Goal: Download file/media

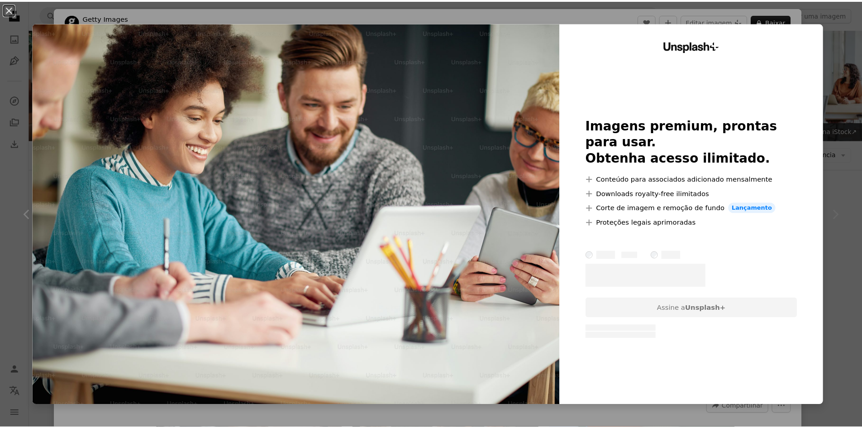
scroll to position [634, 0]
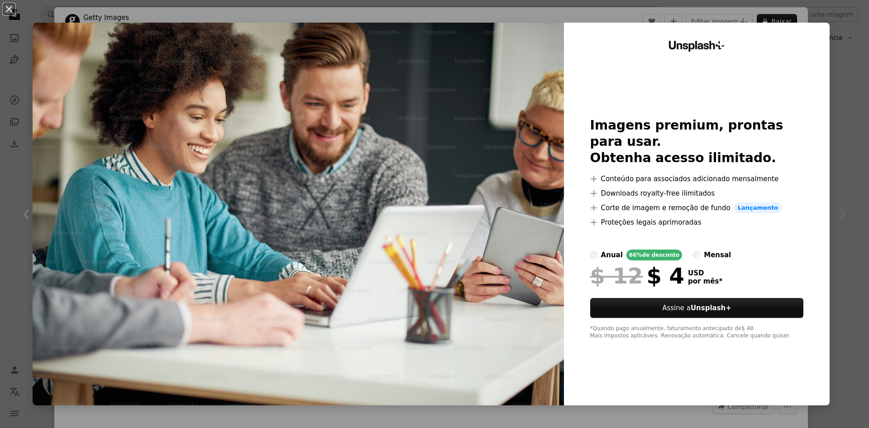
click at [497, 160] on img at bounding box center [298, 214] width 531 height 382
click at [421, 136] on img at bounding box center [298, 214] width 531 height 382
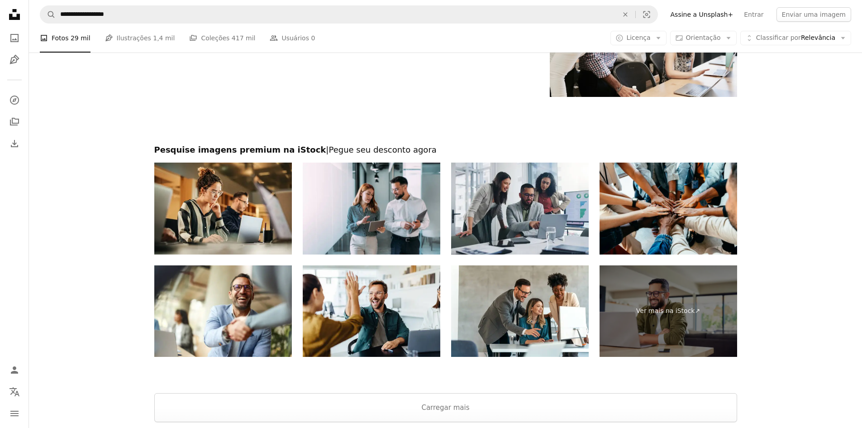
scroll to position [1358, 0]
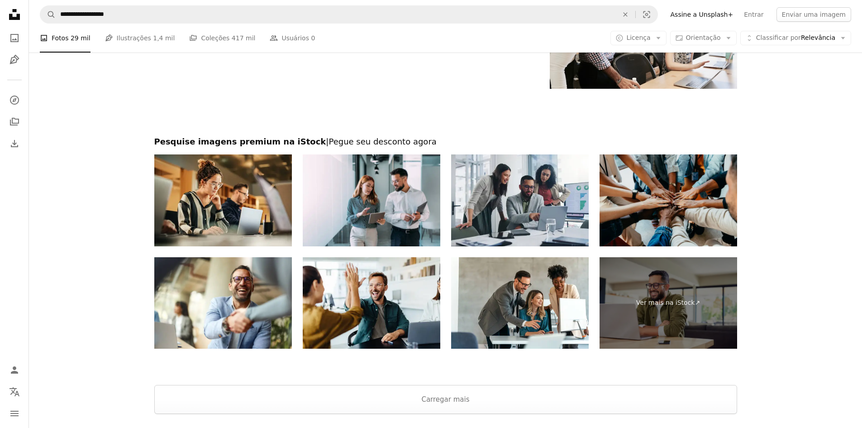
click at [660, 182] on img at bounding box center [669, 200] width 138 height 92
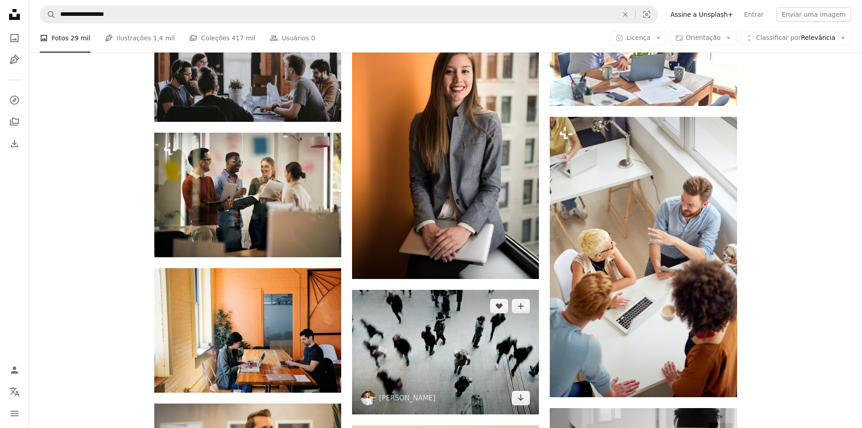
scroll to position [498, 0]
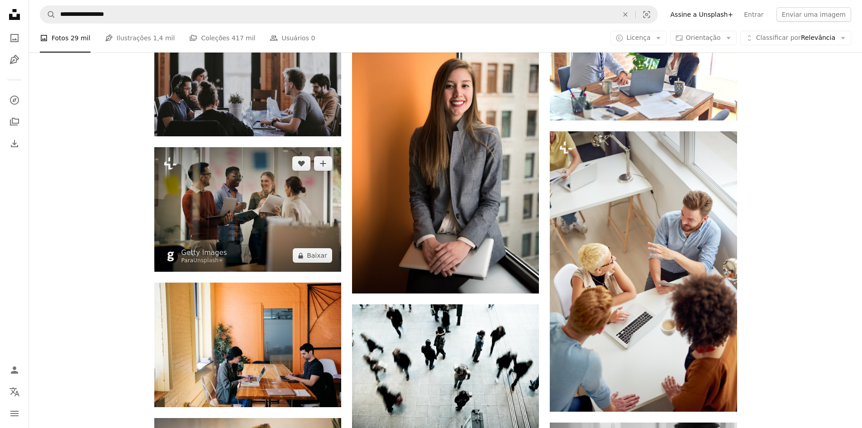
click at [315, 194] on img at bounding box center [247, 209] width 187 height 124
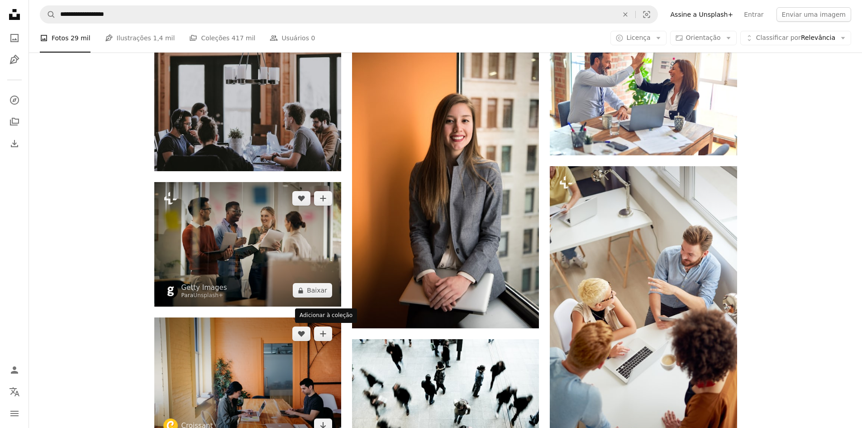
scroll to position [272, 0]
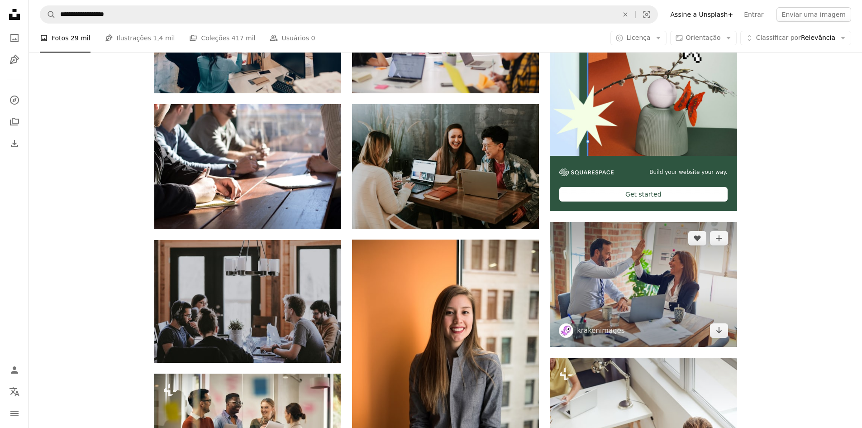
click at [606, 307] on img at bounding box center [643, 284] width 187 height 124
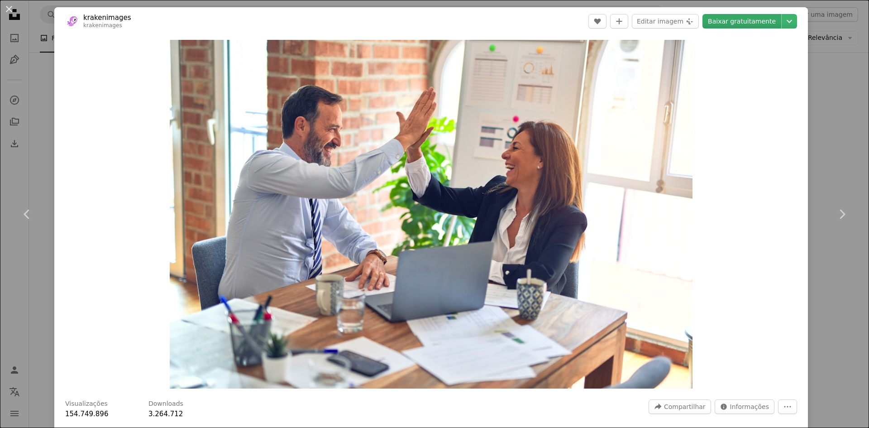
click at [729, 21] on link "Baixar gratuitamente" at bounding box center [741, 21] width 79 height 14
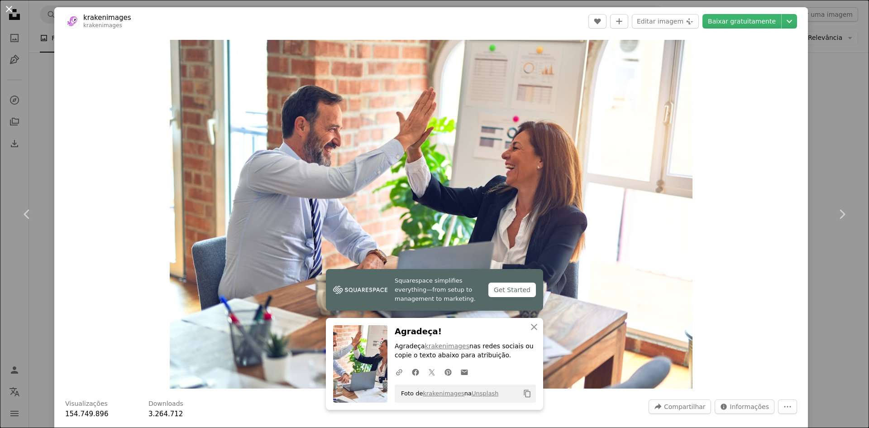
click at [12, 10] on button "An X shape" at bounding box center [9, 9] width 11 height 11
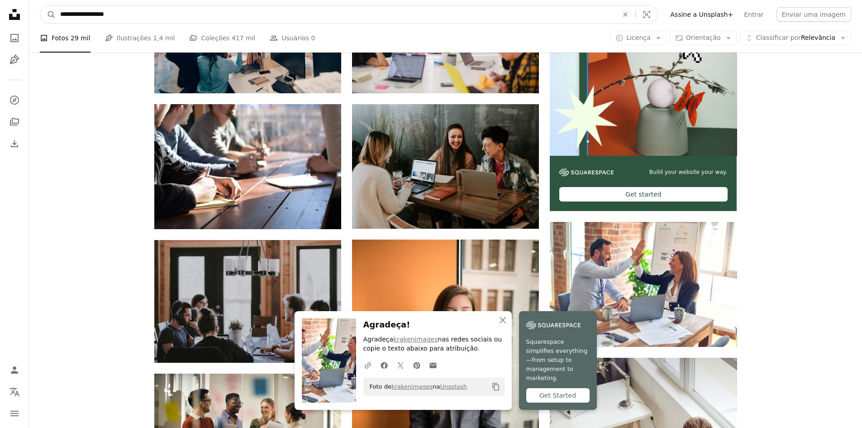
drag, startPoint x: 148, startPoint y: 14, endPoint x: 28, endPoint y: 19, distance: 120.5
type input "**********"
click button "A magnifying glass" at bounding box center [47, 14] width 15 height 17
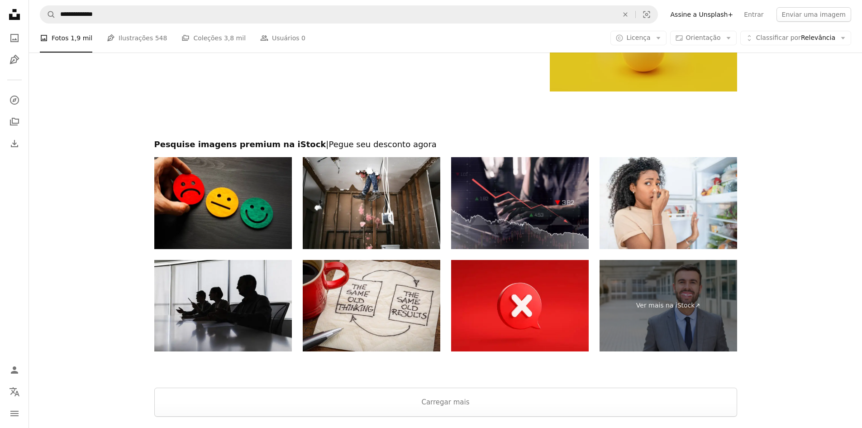
scroll to position [1494, 0]
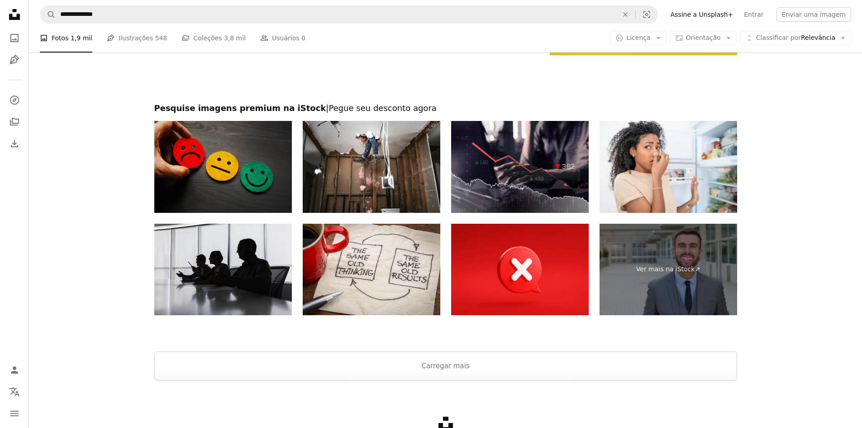
click at [238, 176] on img at bounding box center [223, 167] width 138 height 92
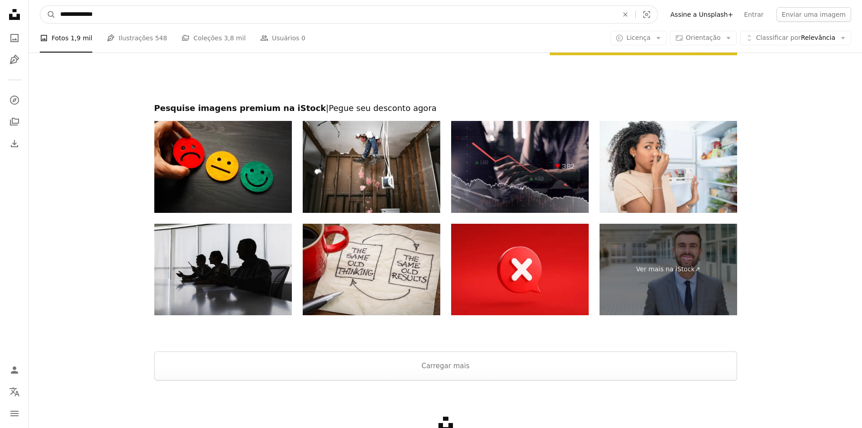
click at [127, 10] on input "**********" at bounding box center [336, 14] width 560 height 17
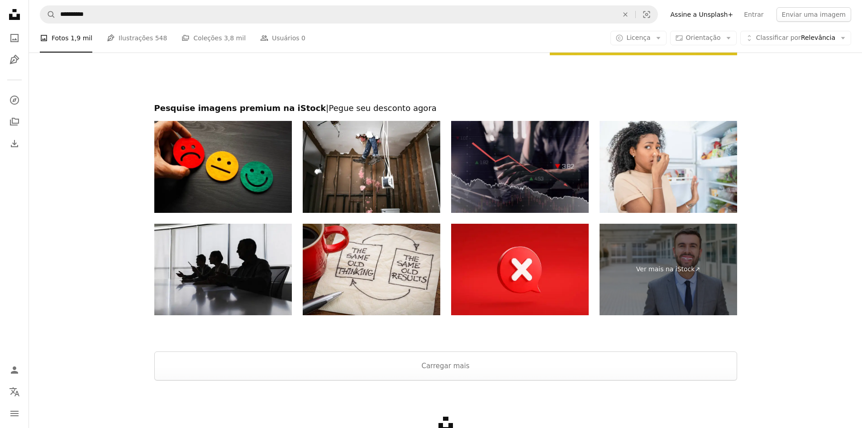
click at [561, 162] on img at bounding box center [520, 167] width 138 height 92
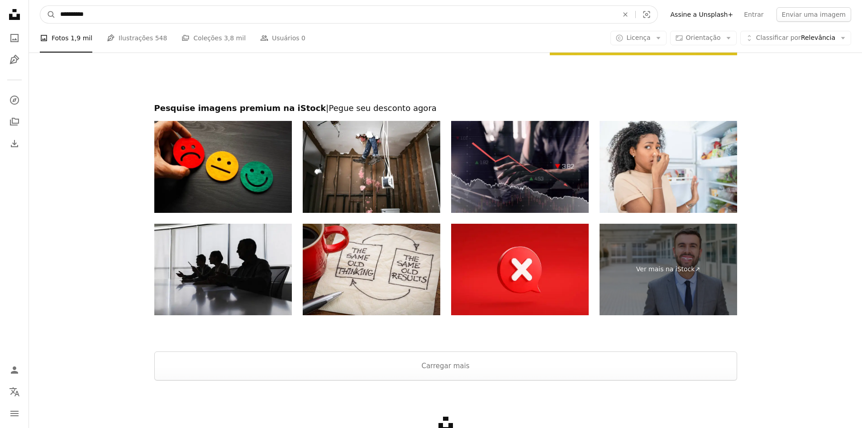
click at [167, 10] on input "*********" at bounding box center [336, 14] width 560 height 17
type input "**********"
click button "A magnifying glass" at bounding box center [47, 14] width 15 height 17
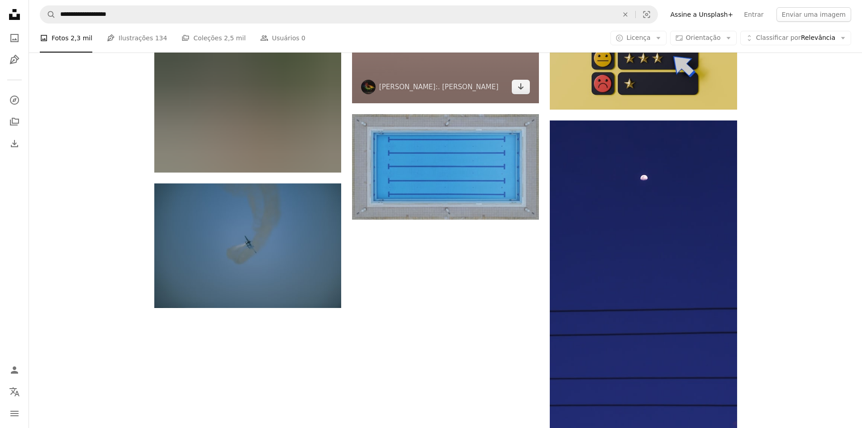
scroll to position [1267, 0]
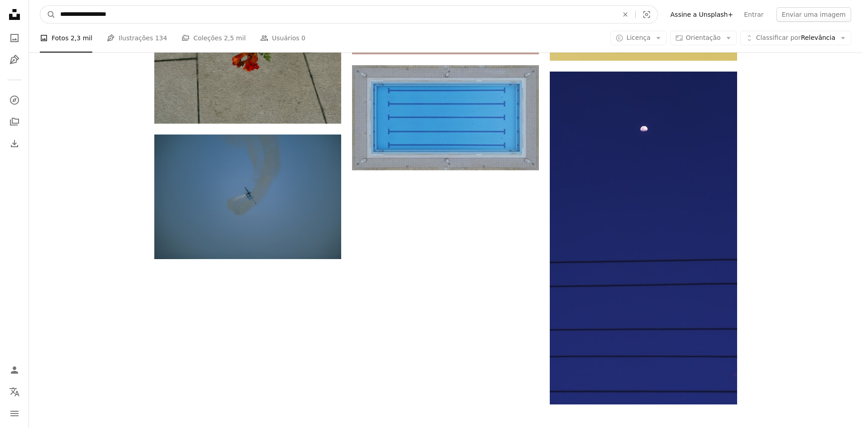
click at [171, 22] on input "**********" at bounding box center [336, 14] width 560 height 17
type input "*********"
click button "A magnifying glass" at bounding box center [47, 14] width 15 height 17
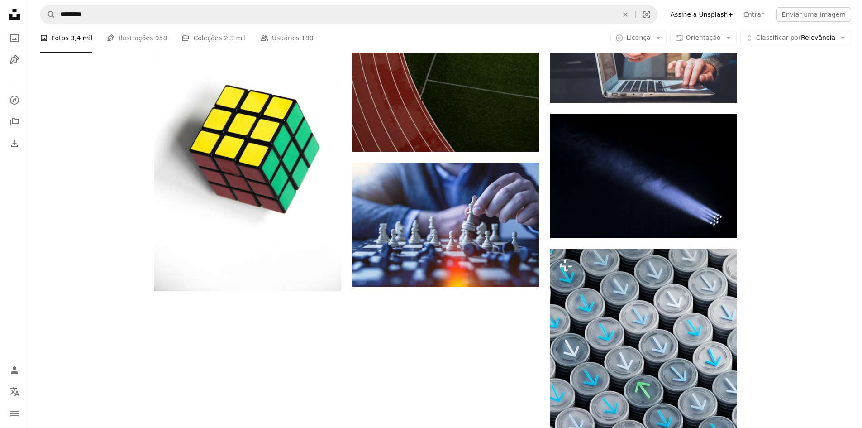
scroll to position [1086, 0]
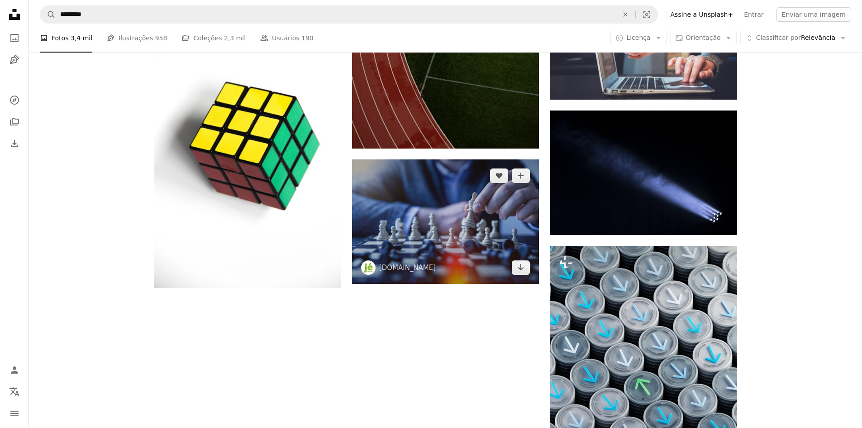
click at [412, 231] on img at bounding box center [445, 221] width 187 height 124
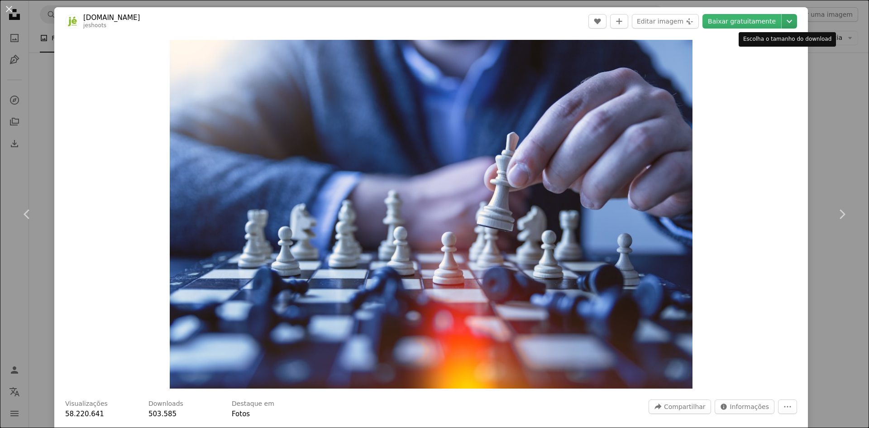
click at [782, 20] on icon "Chevron down" at bounding box center [789, 21] width 14 height 11
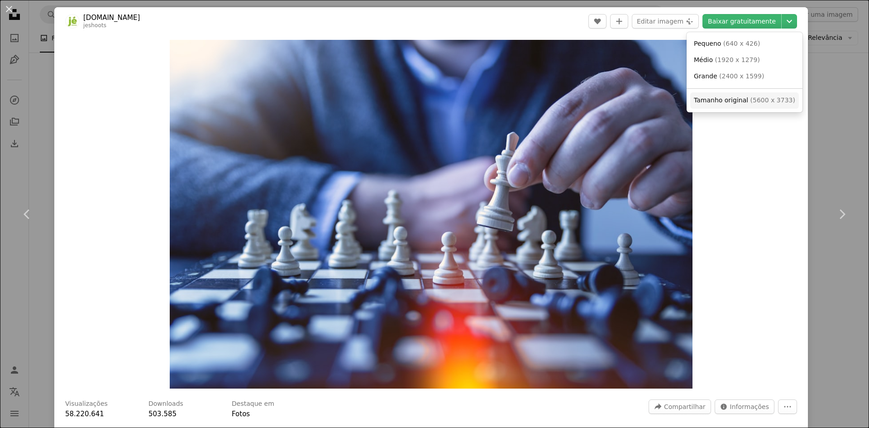
click at [704, 100] on span "Tamanho original" at bounding box center [721, 99] width 54 height 7
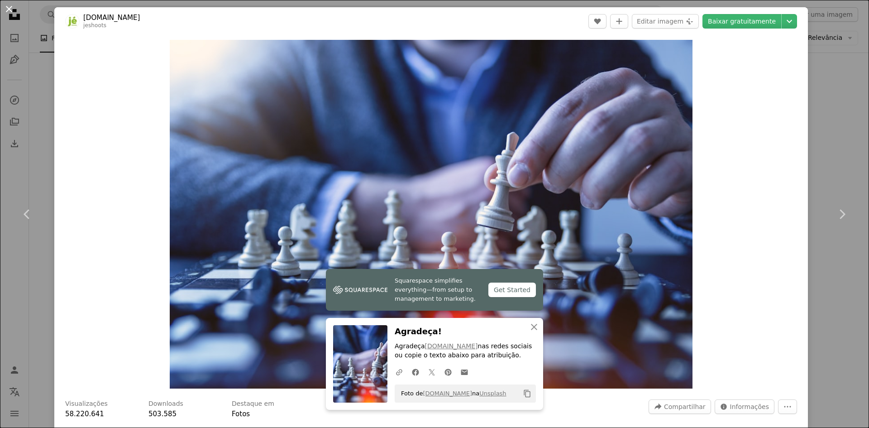
click at [13, 14] on button "An X shape" at bounding box center [9, 9] width 11 height 11
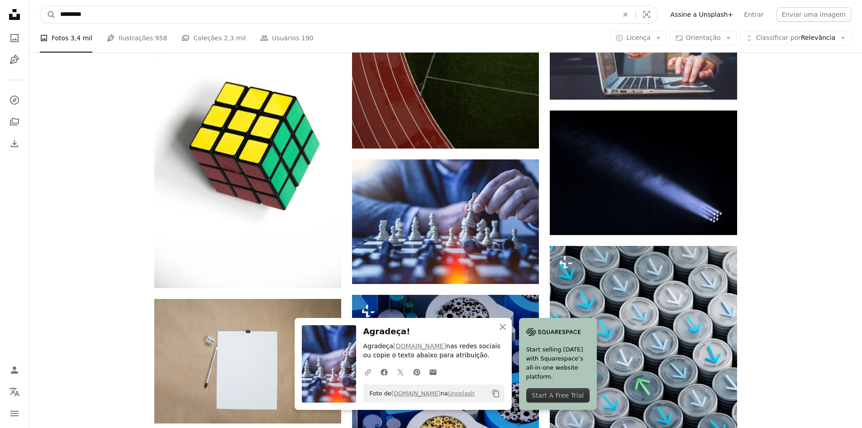
drag, startPoint x: 158, startPoint y: 12, endPoint x: 24, endPoint y: 12, distance: 134.0
type input "*********"
click button "A magnifying glass" at bounding box center [47, 14] width 15 height 17
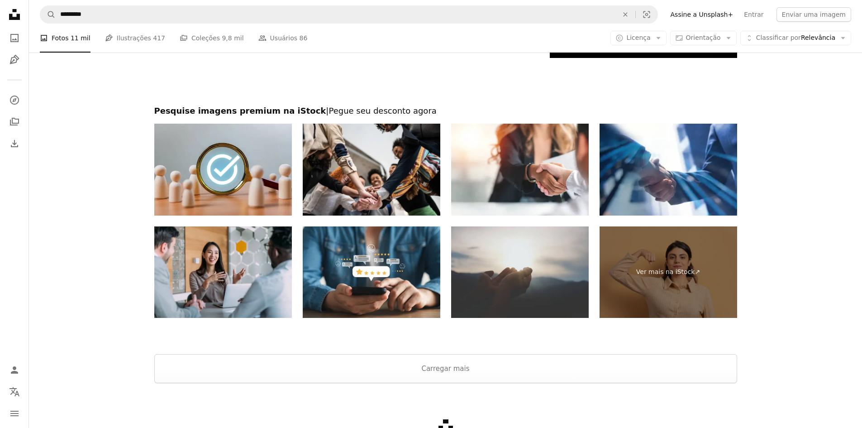
scroll to position [1720, 0]
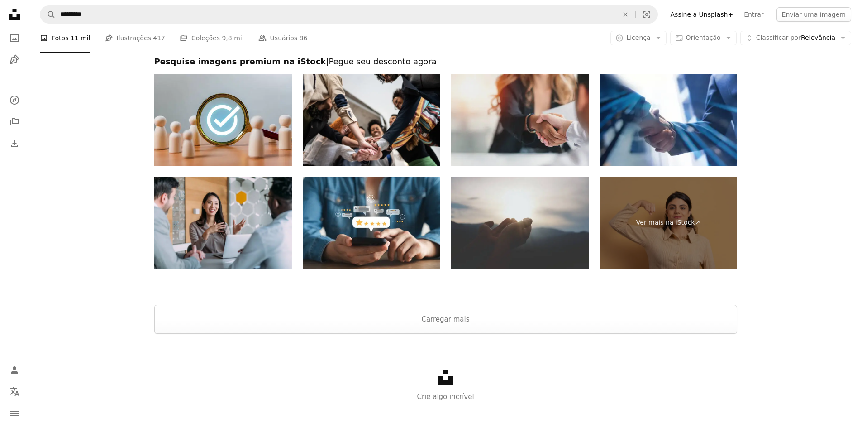
click at [552, 138] on img at bounding box center [520, 120] width 138 height 92
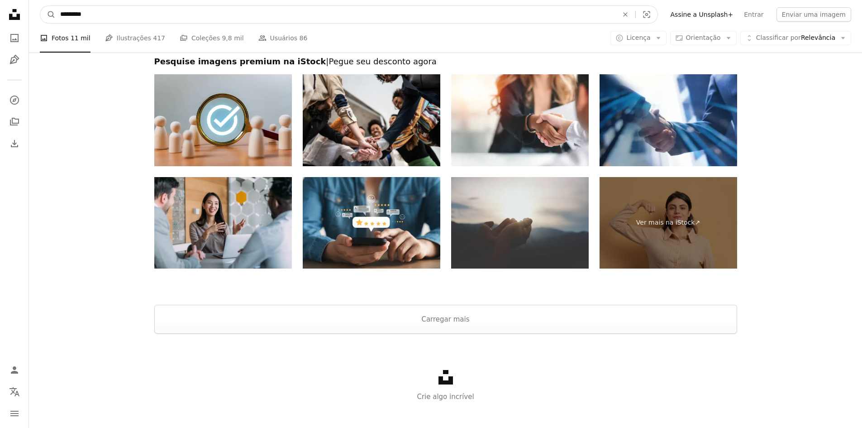
drag, startPoint x: 149, startPoint y: 16, endPoint x: 0, endPoint y: 14, distance: 148.9
type input "******"
click button "A magnifying glass" at bounding box center [47, 14] width 15 height 17
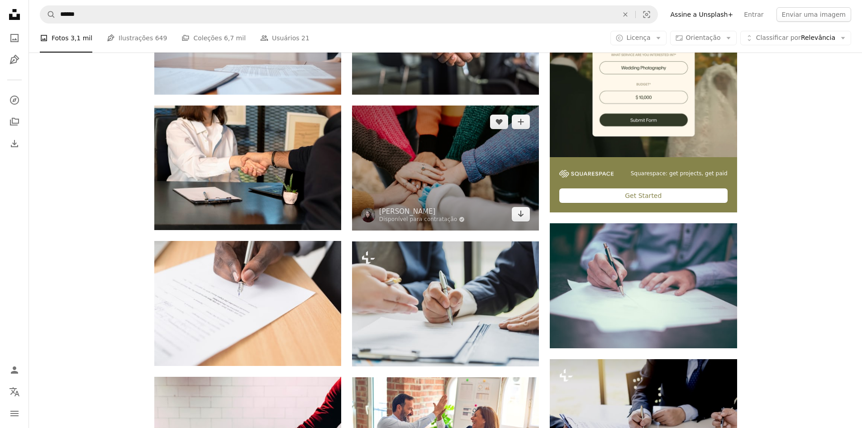
scroll to position [272, 0]
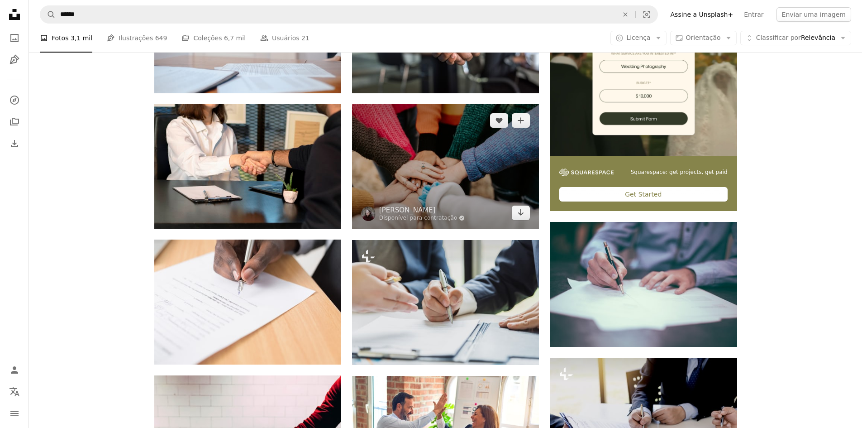
click at [463, 156] on img at bounding box center [445, 166] width 187 height 124
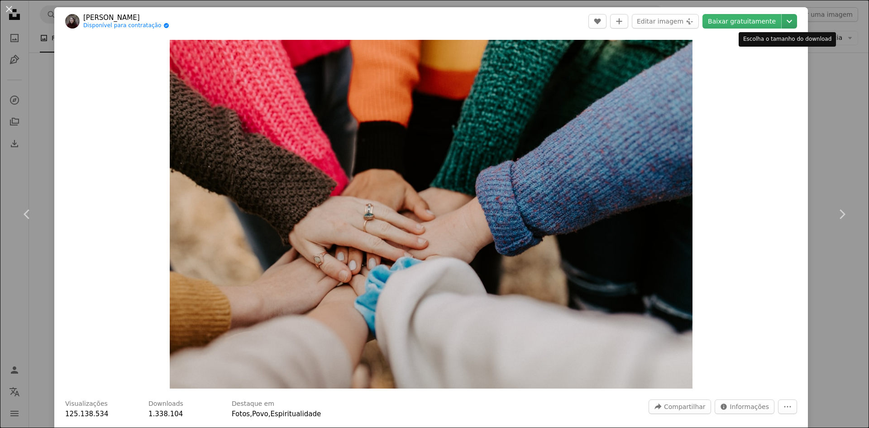
click at [787, 21] on icon "Escolha o tamanho do download" at bounding box center [789, 21] width 5 height 3
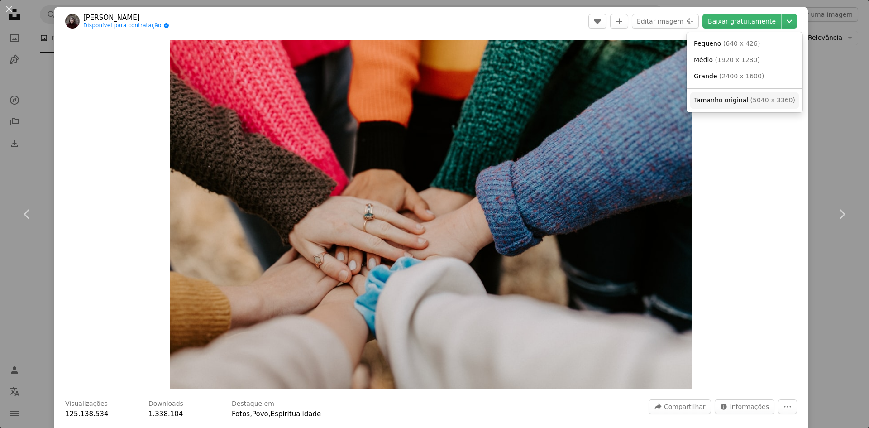
click at [701, 99] on span "Tamanho original" at bounding box center [721, 99] width 54 height 7
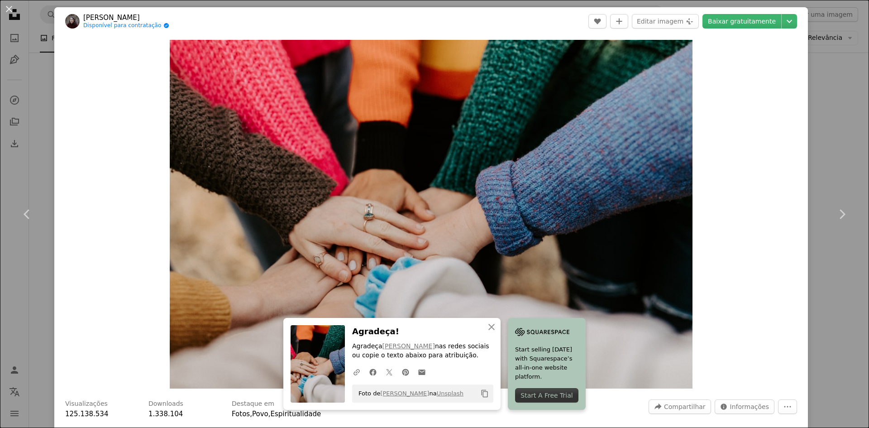
click at [8, 4] on button "An X shape" at bounding box center [9, 9] width 11 height 11
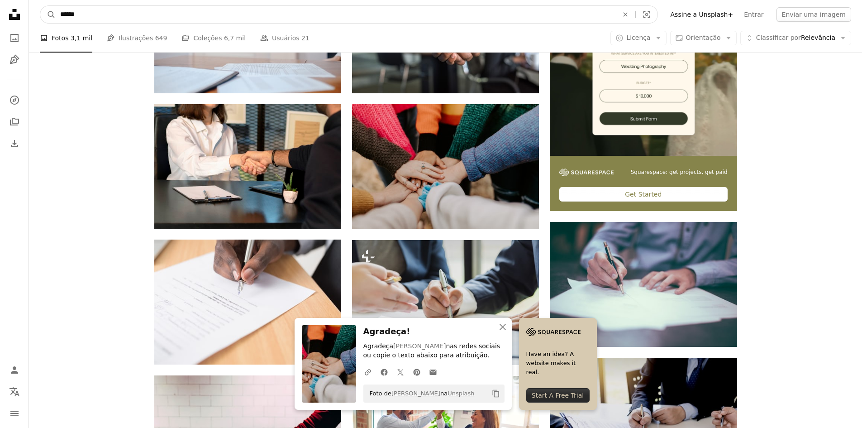
drag, startPoint x: 141, startPoint y: 8, endPoint x: 65, endPoint y: 16, distance: 76.5
click at [81, 12] on input "******" at bounding box center [336, 14] width 560 height 17
click at [74, 15] on input "******" at bounding box center [336, 14] width 560 height 17
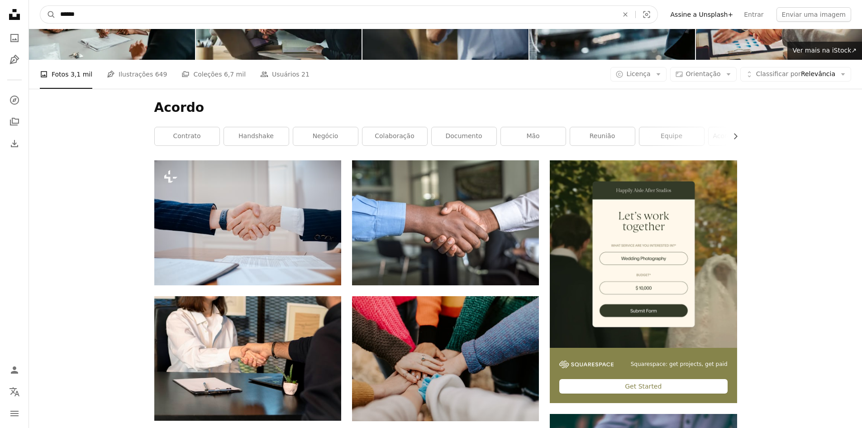
scroll to position [45, 0]
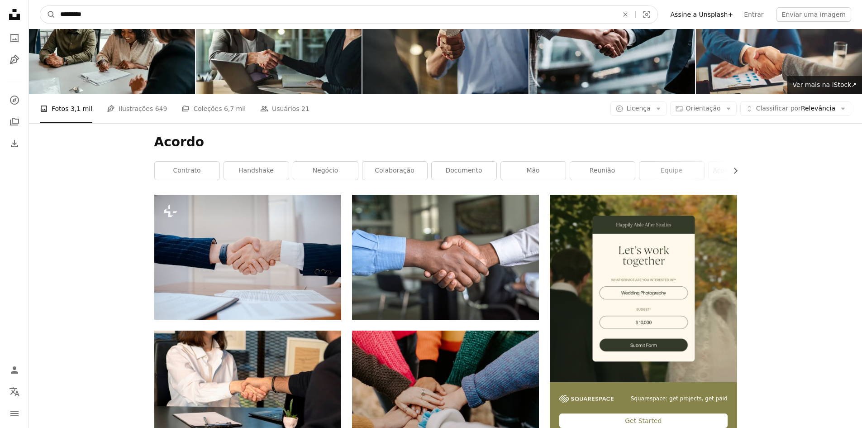
type input "**********"
click button "A magnifying glass" at bounding box center [47, 14] width 15 height 17
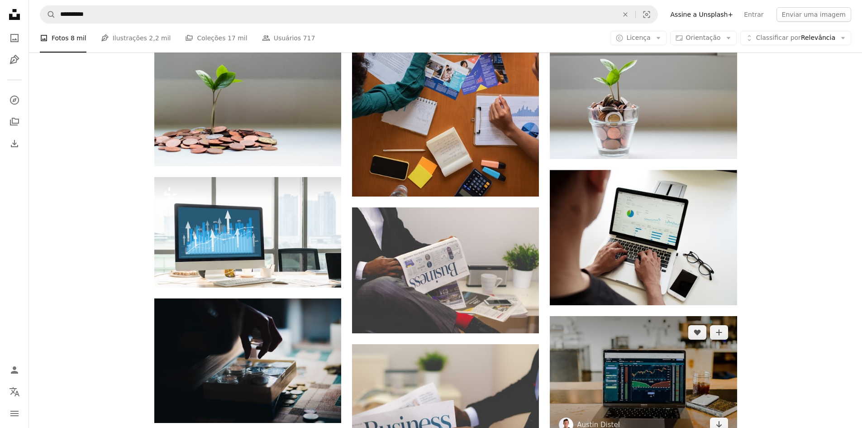
scroll to position [445, 0]
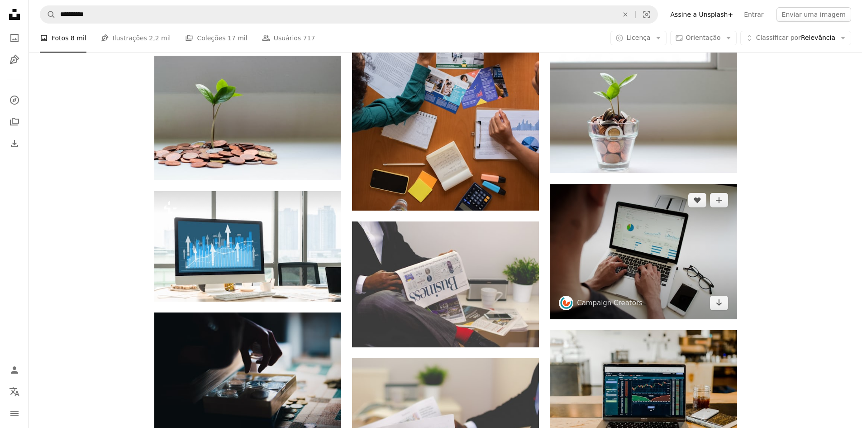
click at [661, 253] on img at bounding box center [643, 251] width 187 height 135
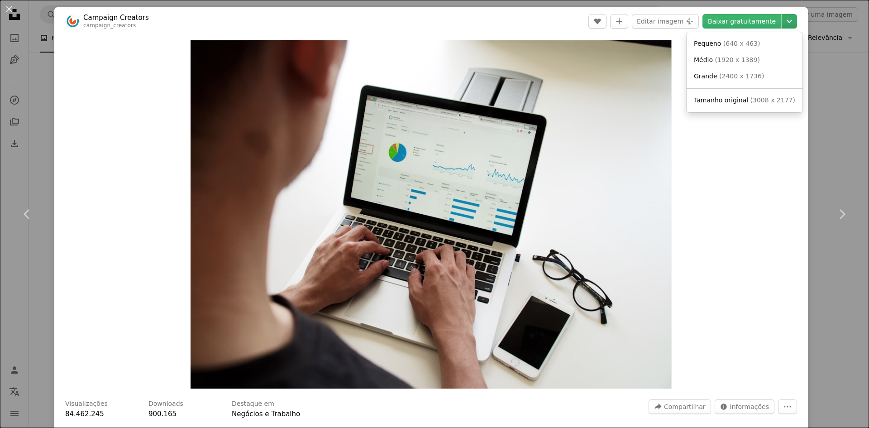
click at [782, 22] on icon "Chevron down" at bounding box center [789, 21] width 14 height 11
click at [708, 77] on span "Grande" at bounding box center [706, 75] width 24 height 7
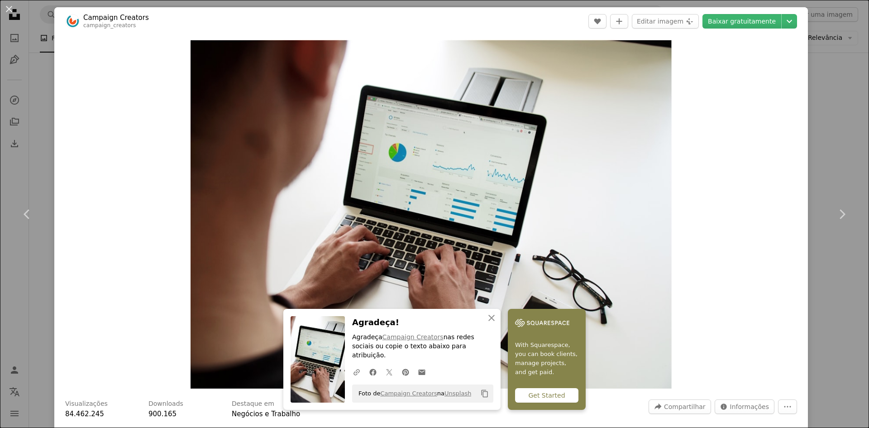
click at [12, 10] on button "An X shape" at bounding box center [9, 9] width 11 height 11
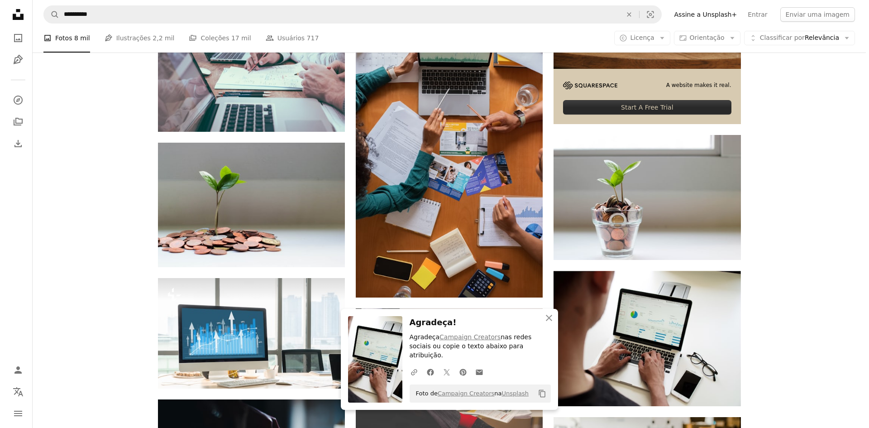
scroll to position [355, 0]
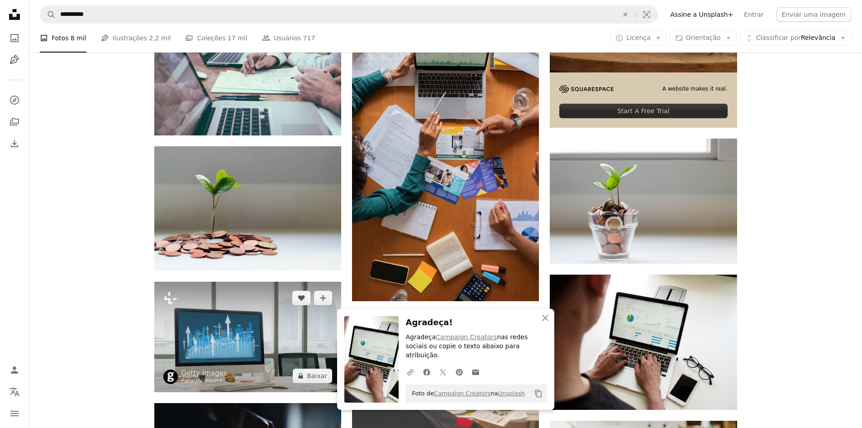
click at [223, 329] on img at bounding box center [247, 337] width 187 height 110
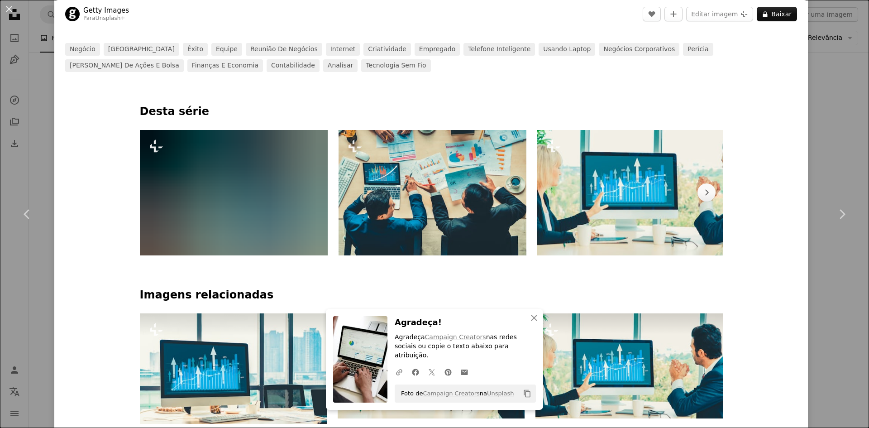
scroll to position [453, 0]
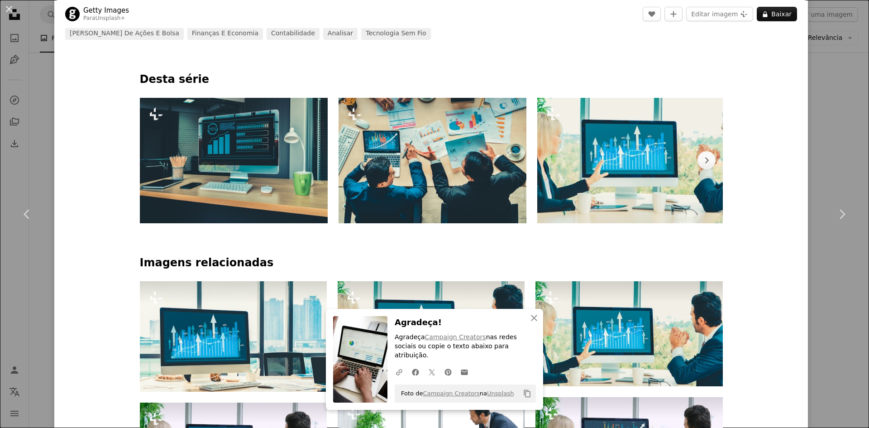
click at [467, 190] on img at bounding box center [433, 160] width 188 height 125
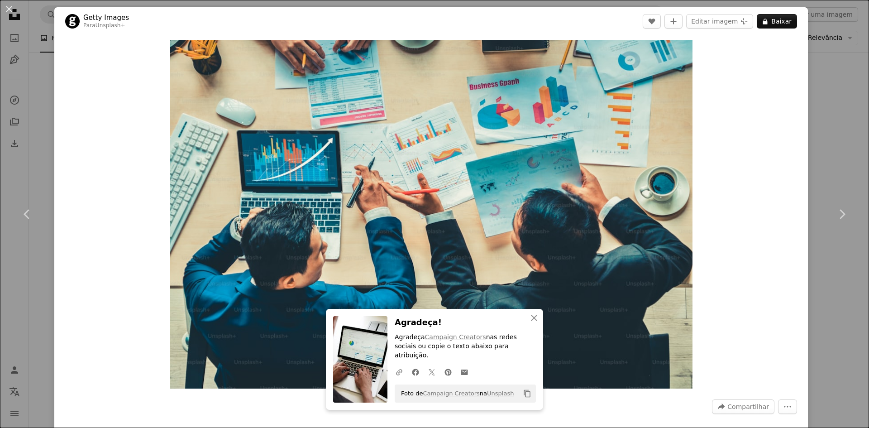
click at [742, 155] on div "Zoom in" at bounding box center [431, 214] width 754 height 358
click at [10, 14] on button "An X shape" at bounding box center [9, 9] width 11 height 11
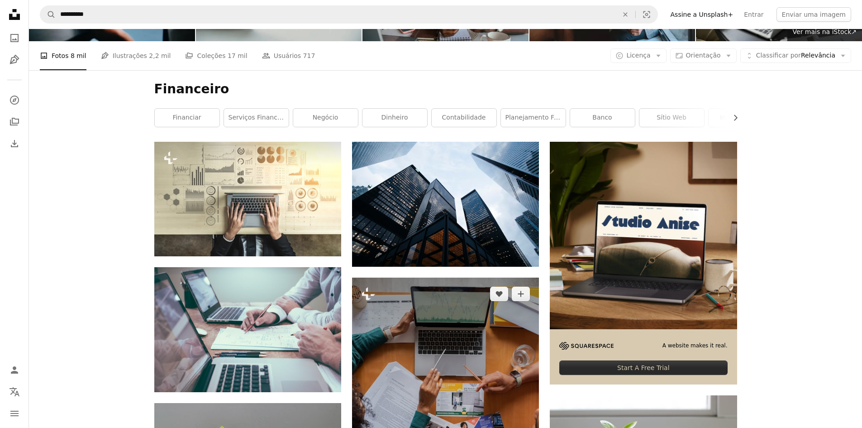
scroll to position [83, 0]
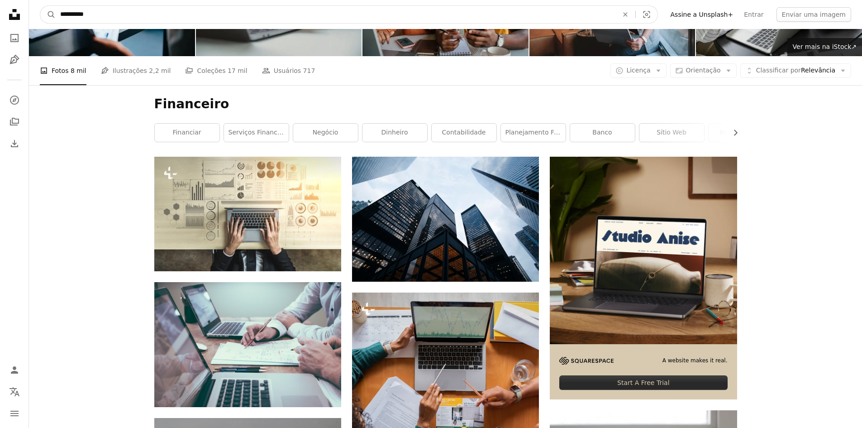
click at [180, 18] on input "**********" at bounding box center [336, 14] width 560 height 17
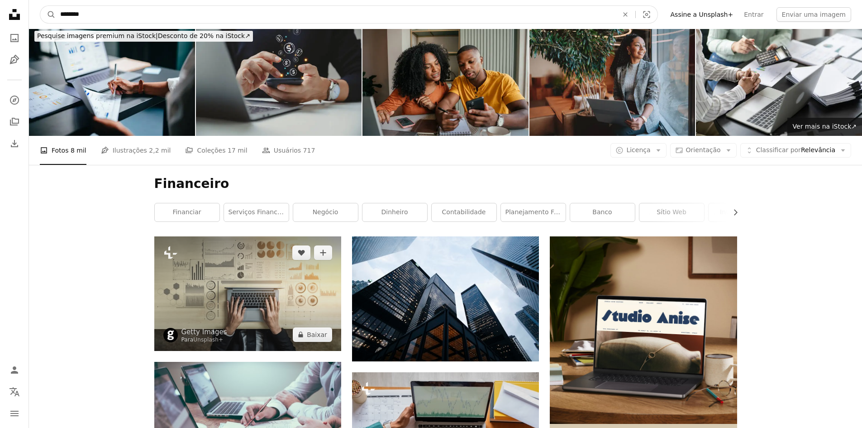
scroll to position [0, 0]
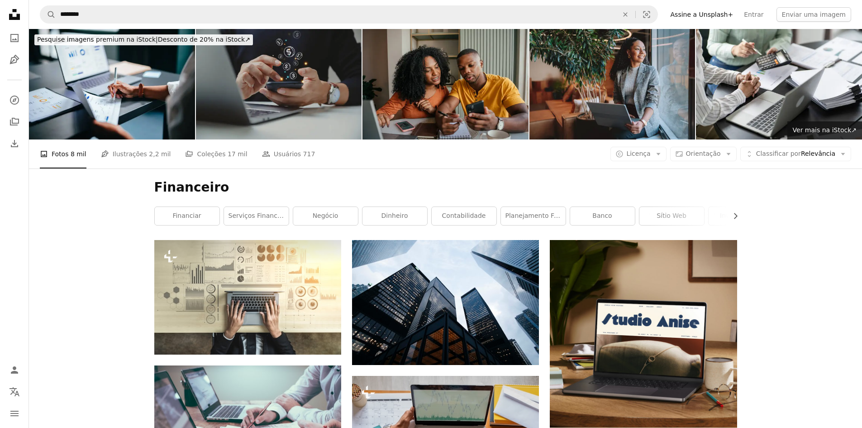
click at [315, 100] on img at bounding box center [279, 84] width 166 height 110
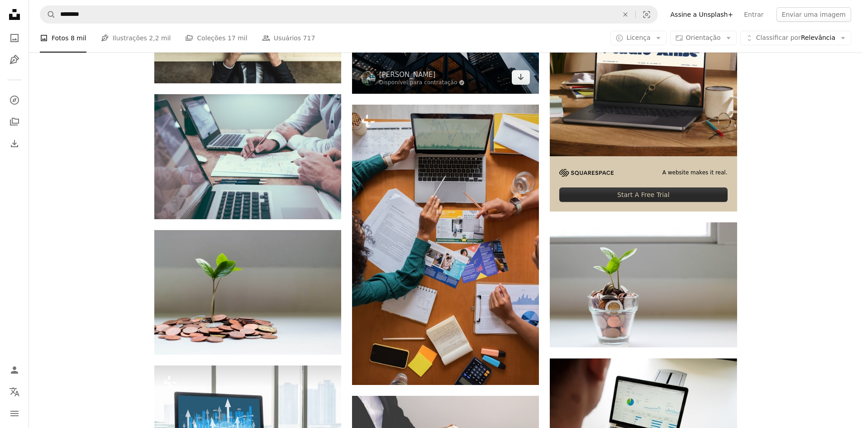
scroll to position [272, 0]
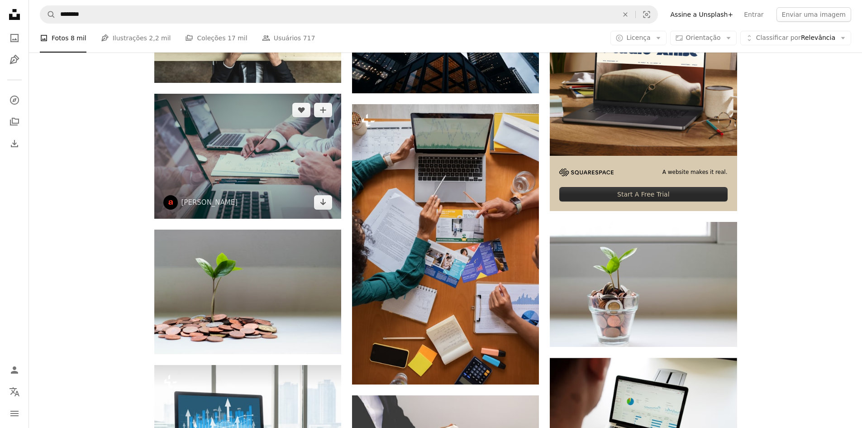
click at [245, 148] on img at bounding box center [247, 156] width 187 height 125
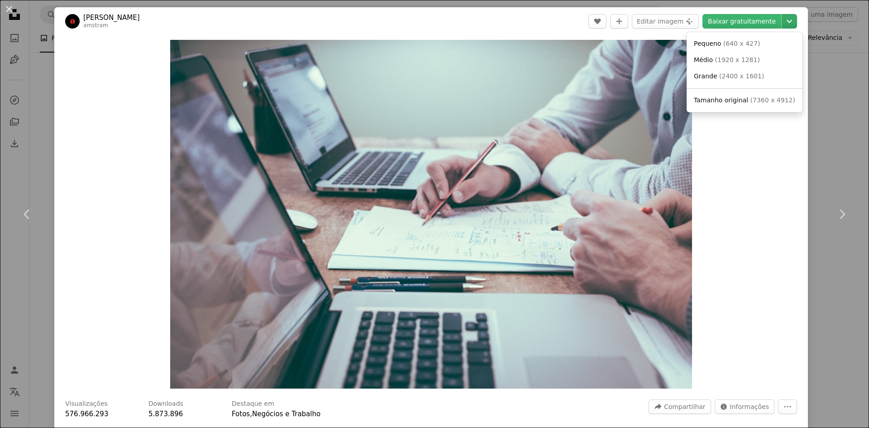
click at [782, 19] on icon "Chevron down" at bounding box center [789, 21] width 14 height 11
click at [716, 100] on span "Tamanho original" at bounding box center [721, 99] width 54 height 7
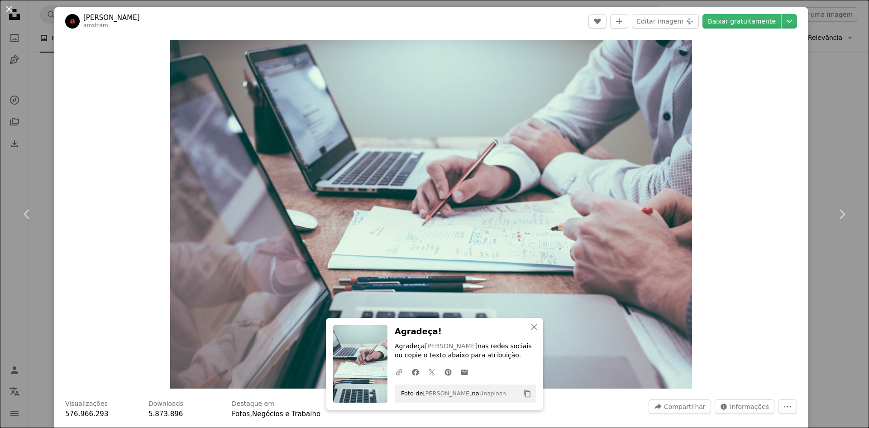
click at [12, 12] on button "An X shape" at bounding box center [9, 9] width 11 height 11
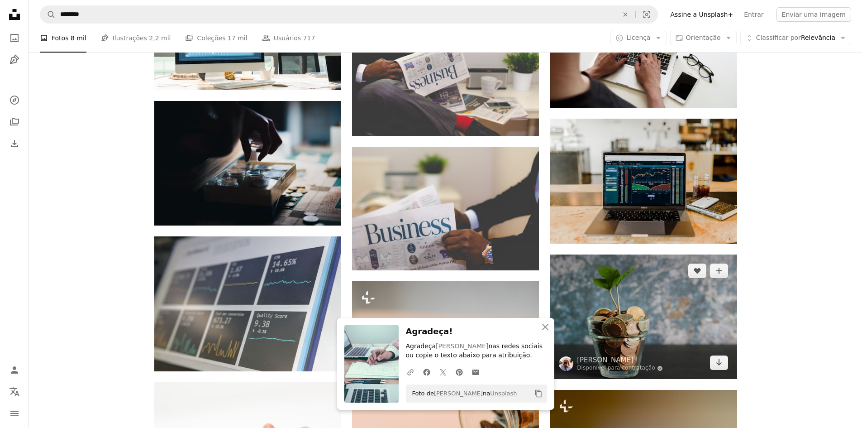
scroll to position [679, 0]
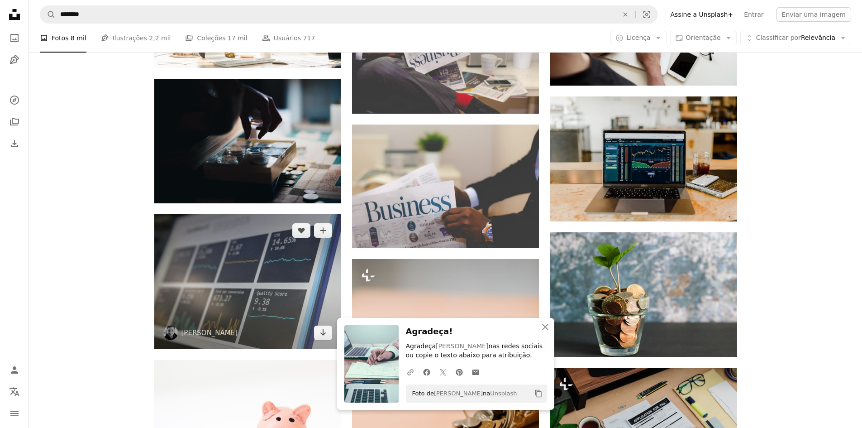
click at [190, 256] on img at bounding box center [247, 281] width 187 height 135
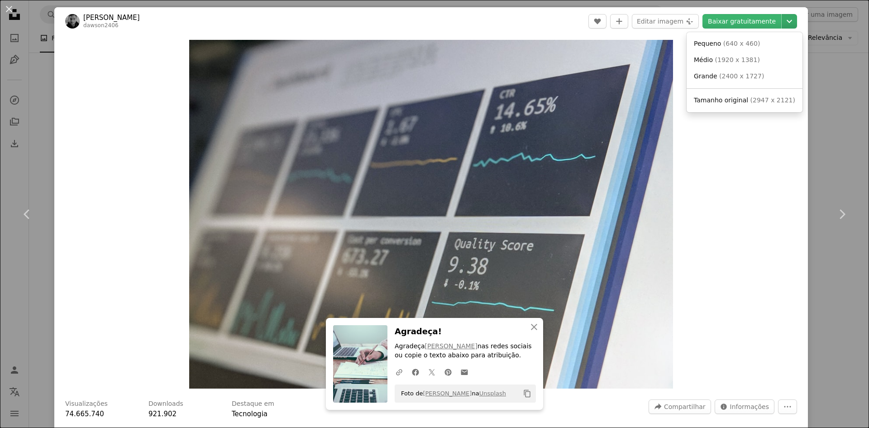
click at [782, 20] on icon "Chevron down" at bounding box center [789, 21] width 14 height 11
click at [700, 77] on span "Grande" at bounding box center [706, 75] width 24 height 7
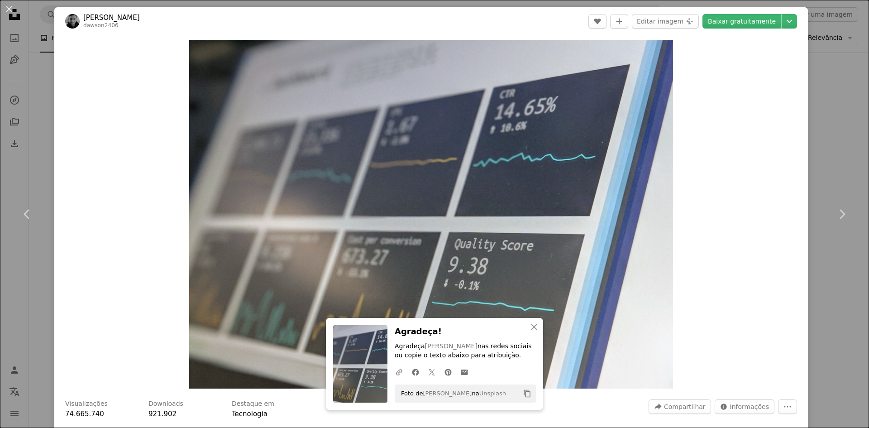
drag, startPoint x: 7, startPoint y: 6, endPoint x: 19, endPoint y: 10, distance: 12.6
click at [7, 6] on button "An X shape" at bounding box center [9, 9] width 11 height 11
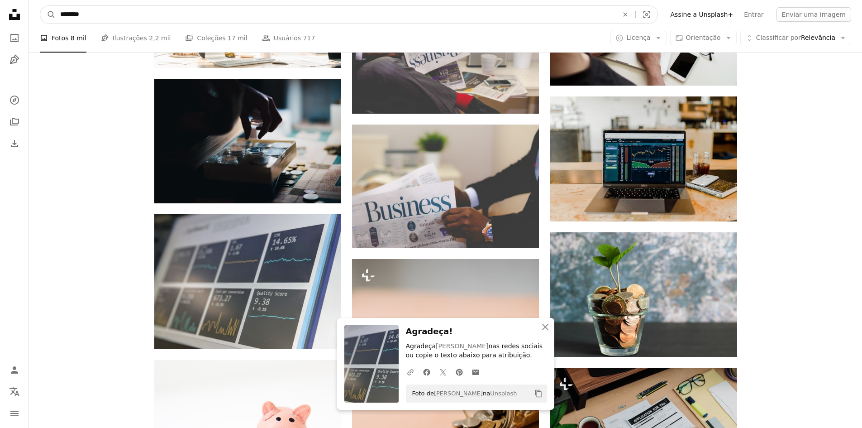
scroll to position [645, 0]
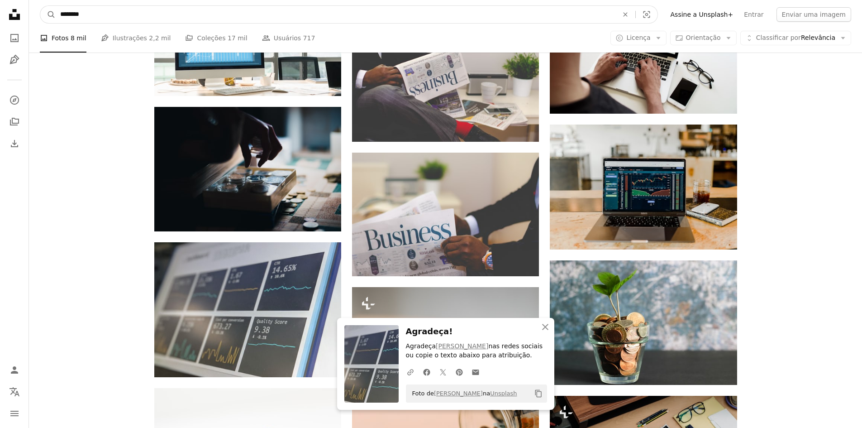
drag, startPoint x: 135, startPoint y: 14, endPoint x: 0, endPoint y: 6, distance: 135.1
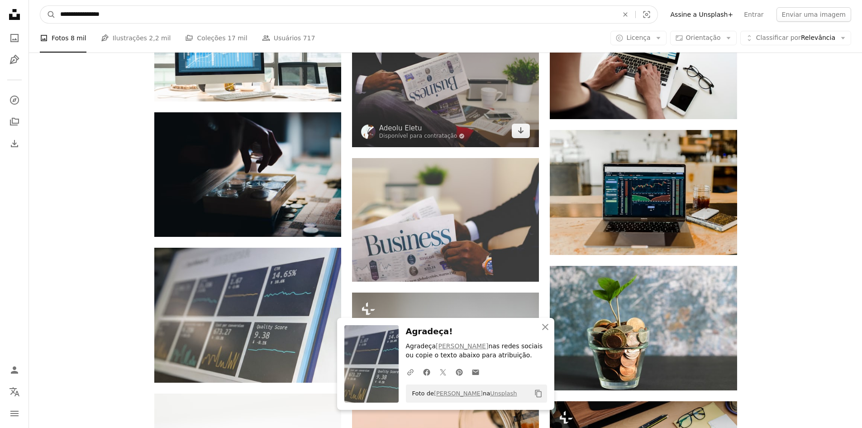
type input "**********"
click button "A magnifying glass" at bounding box center [47, 14] width 15 height 17
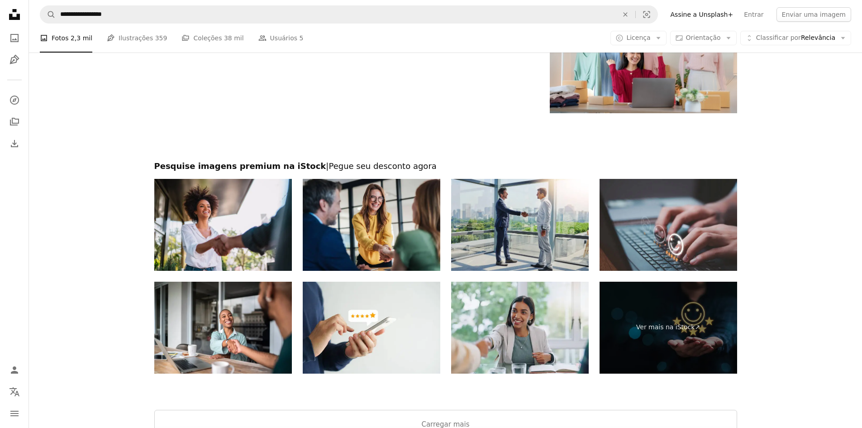
scroll to position [1358, 0]
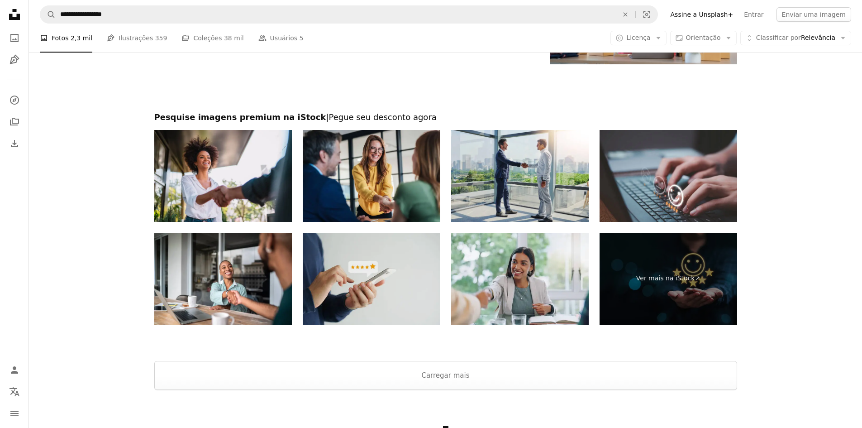
click at [380, 293] on img at bounding box center [372, 279] width 138 height 92
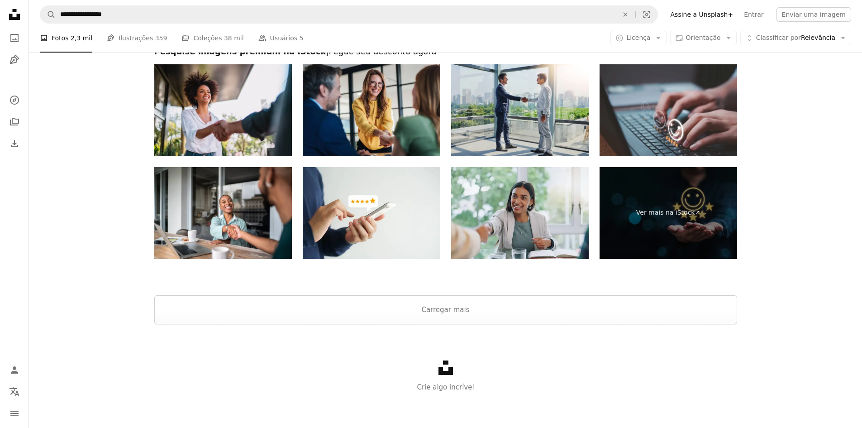
scroll to position [1424, 0]
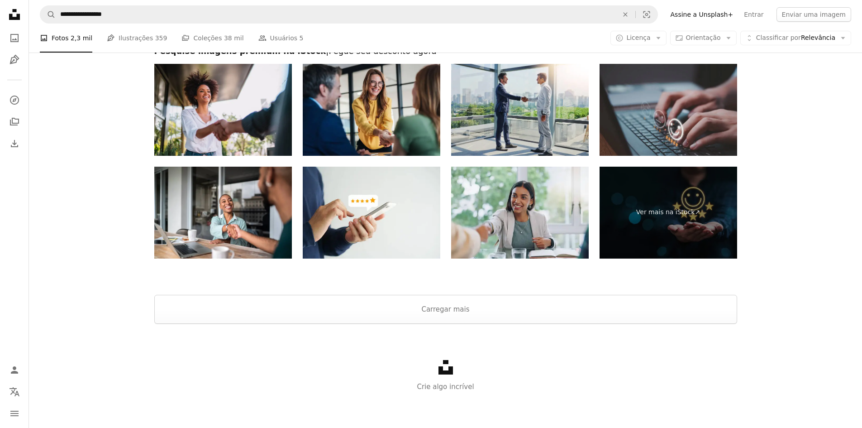
click at [690, 121] on img at bounding box center [669, 110] width 138 height 92
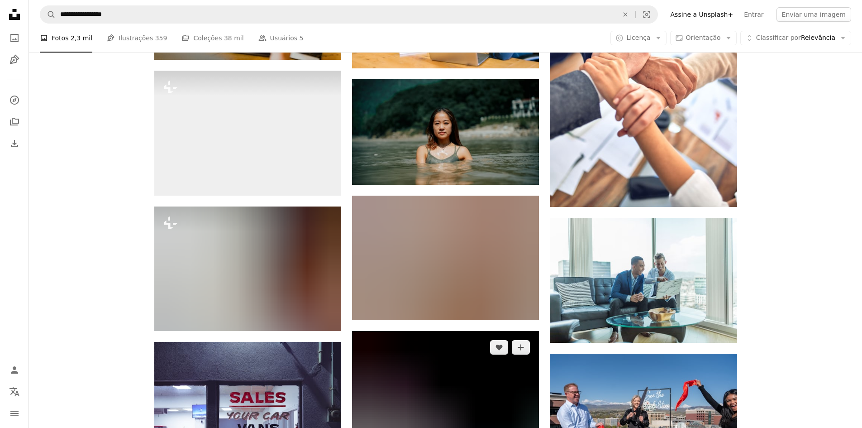
scroll to position [564, 0]
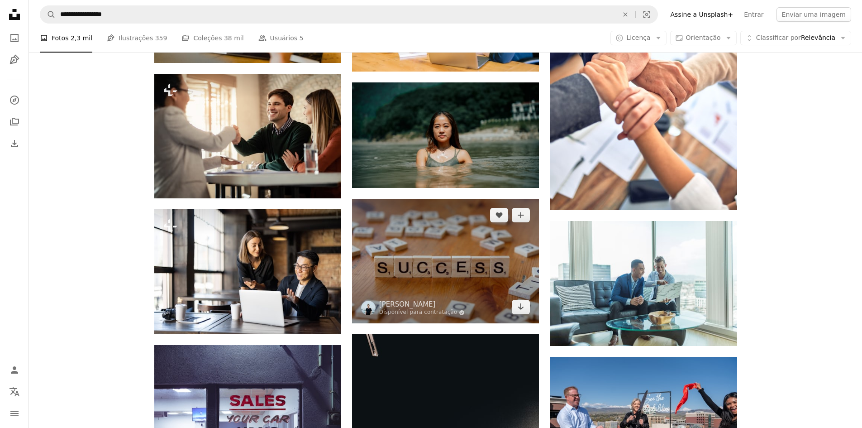
click at [454, 235] on img at bounding box center [445, 261] width 187 height 124
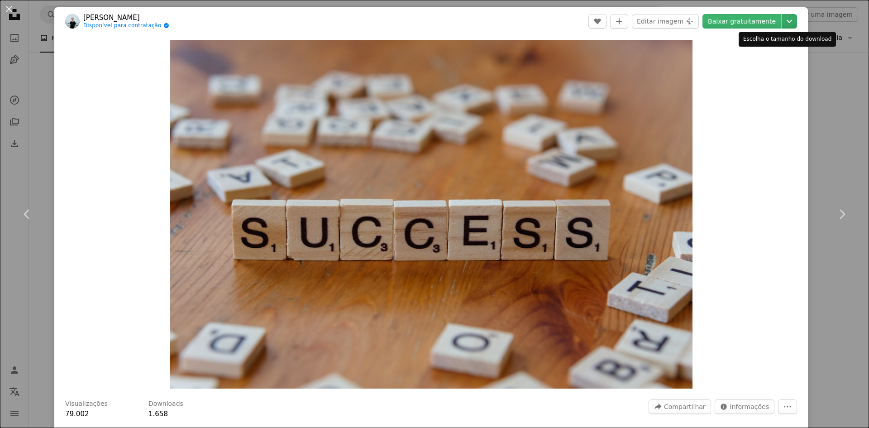
click at [782, 20] on icon "Chevron down" at bounding box center [789, 21] width 14 height 11
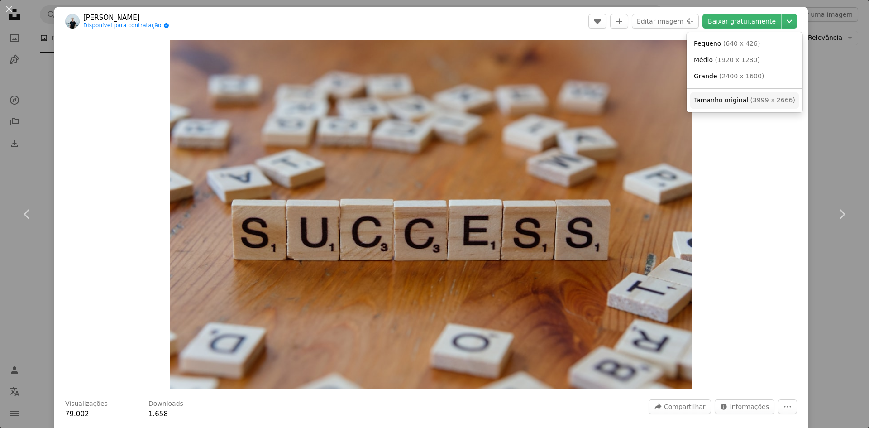
click at [715, 106] on link "Tamanho original ( 3999 x 2666 )" at bounding box center [744, 100] width 109 height 16
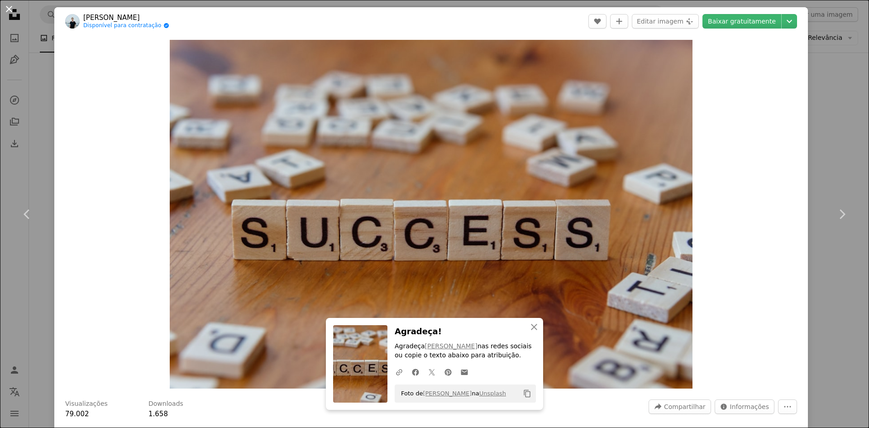
click at [9, 12] on button "An X shape" at bounding box center [9, 9] width 11 height 11
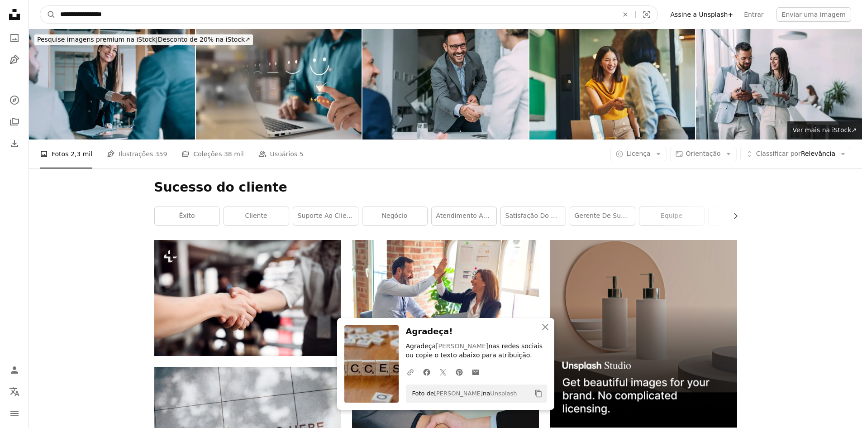
drag, startPoint x: 139, startPoint y: 12, endPoint x: 88, endPoint y: 14, distance: 51.2
click at [86, 14] on input "**********" at bounding box center [336, 14] width 560 height 17
type input "*********"
click button "A magnifying glass" at bounding box center [47, 14] width 15 height 17
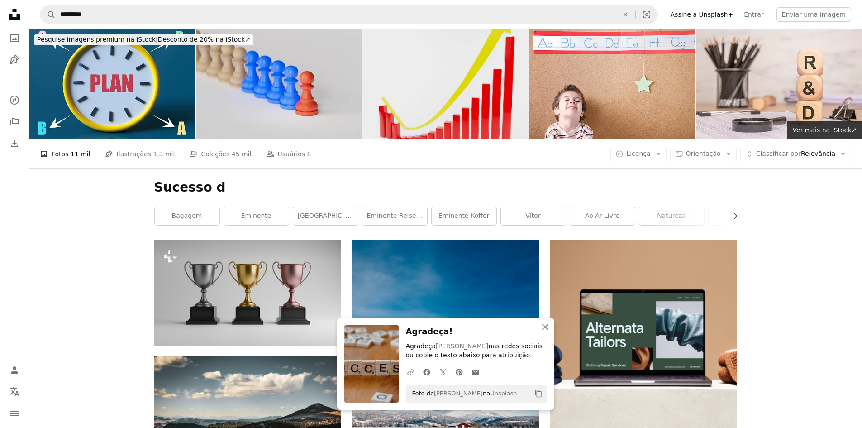
click at [460, 79] on img at bounding box center [446, 84] width 166 height 110
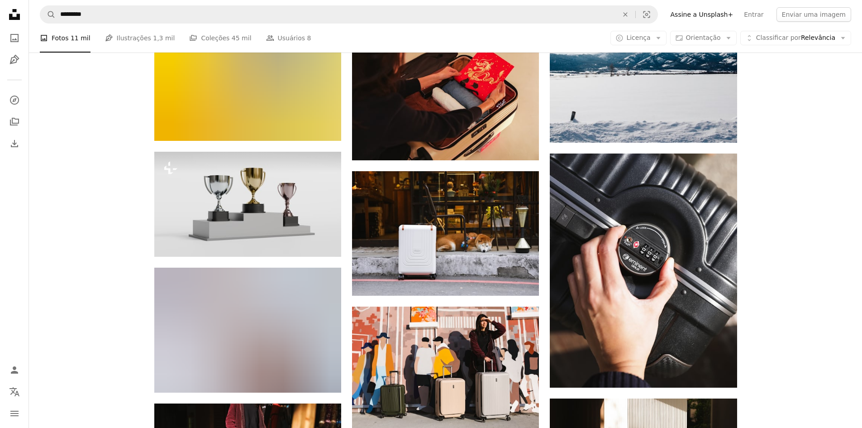
scroll to position [608, 0]
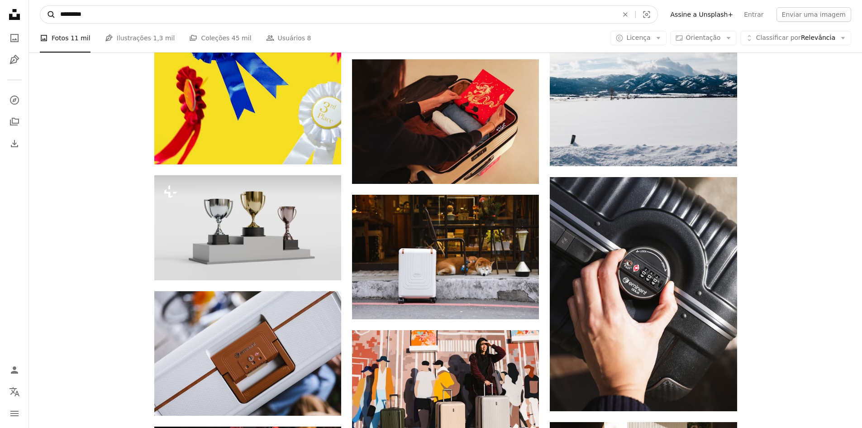
drag, startPoint x: 91, startPoint y: 19, endPoint x: 48, endPoint y: 16, distance: 43.1
click at [48, 16] on form "A magnifying glass ********* An X shape Visual search" at bounding box center [349, 14] width 618 height 18
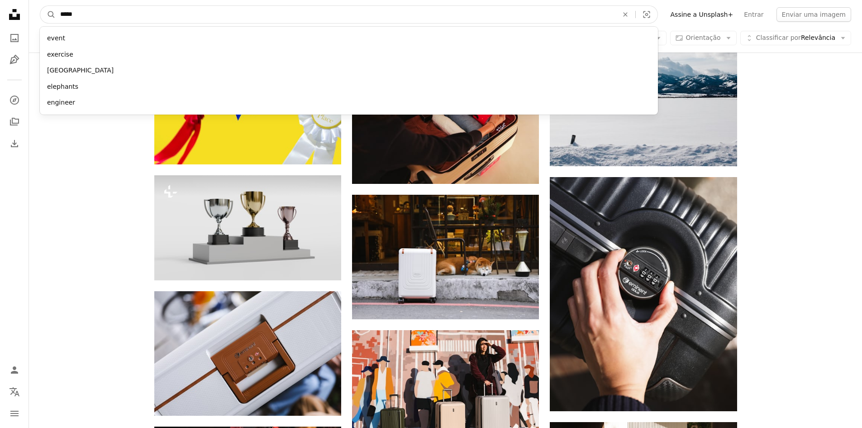
type input "******"
click button "A magnifying glass" at bounding box center [47, 14] width 15 height 17
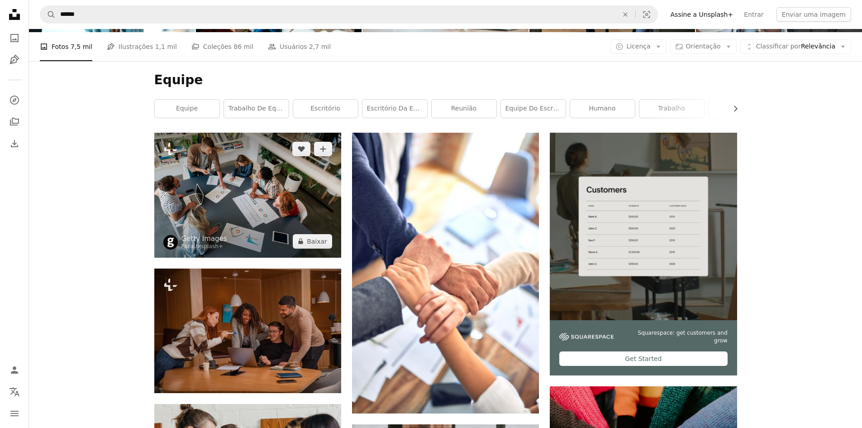
scroll to position [91, 0]
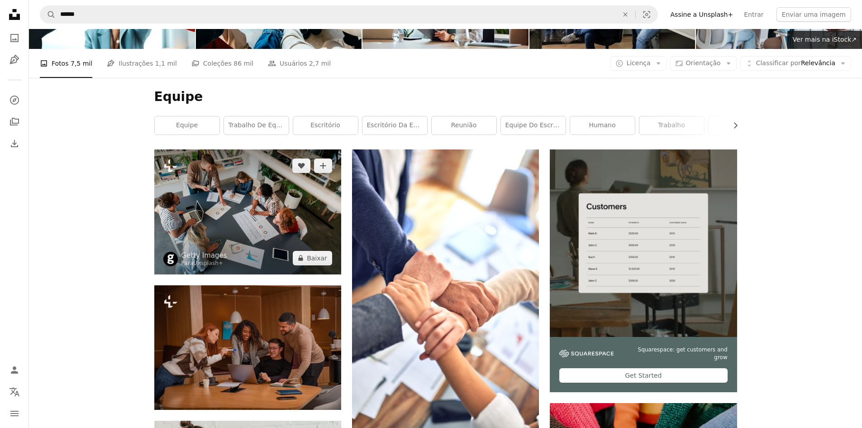
drag, startPoint x: 294, startPoint y: 223, endPoint x: 298, endPoint y: 224, distance: 4.6
click at [294, 223] on img at bounding box center [247, 211] width 187 height 124
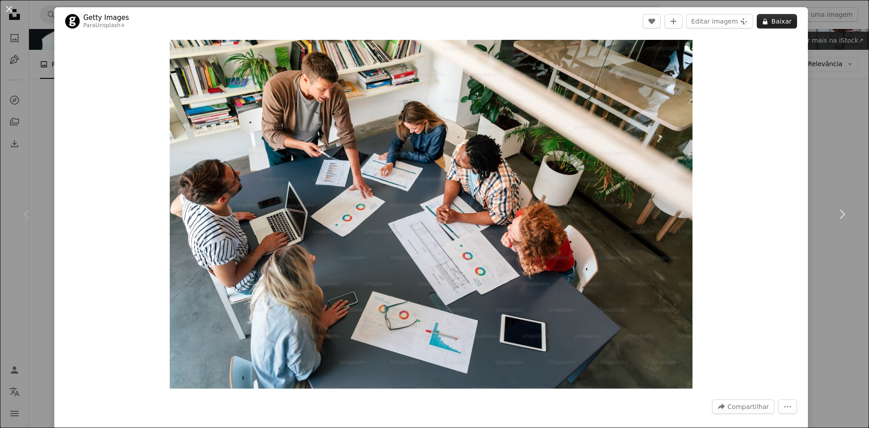
click at [778, 24] on button "A lock Baixar" at bounding box center [777, 21] width 40 height 14
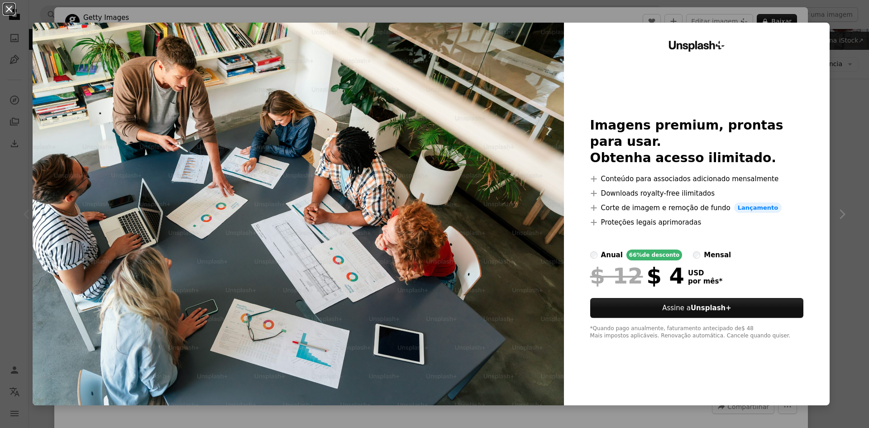
click at [9, 11] on button "An X shape" at bounding box center [9, 9] width 11 height 11
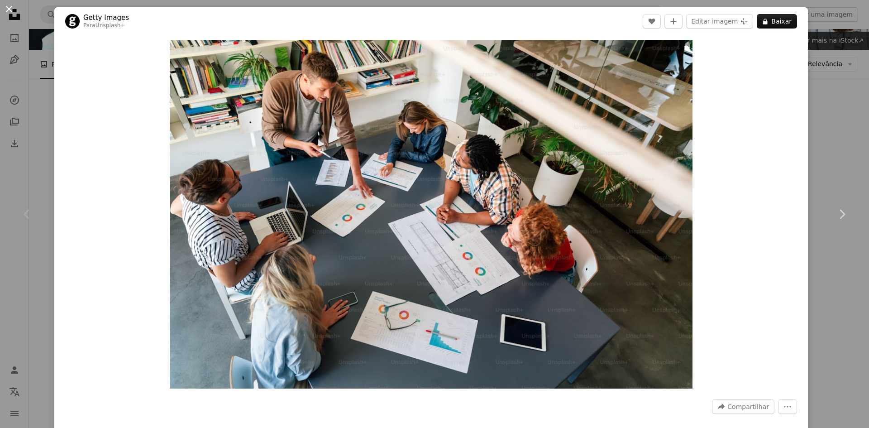
click at [11, 8] on button "An X shape" at bounding box center [9, 9] width 11 height 11
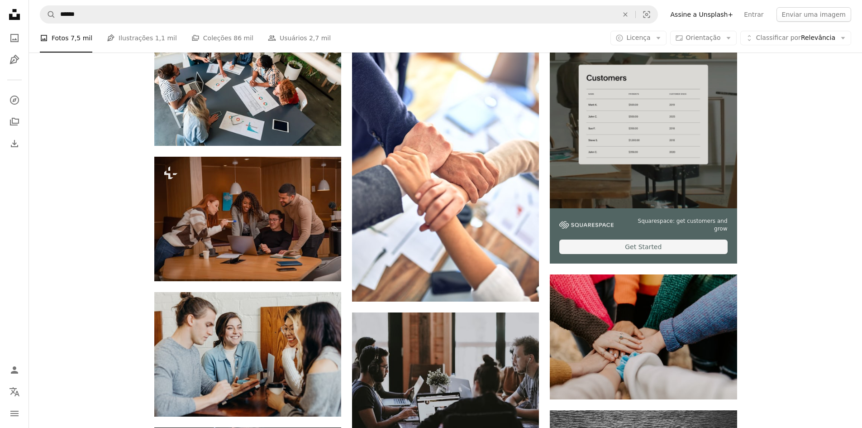
scroll to position [272, 0]
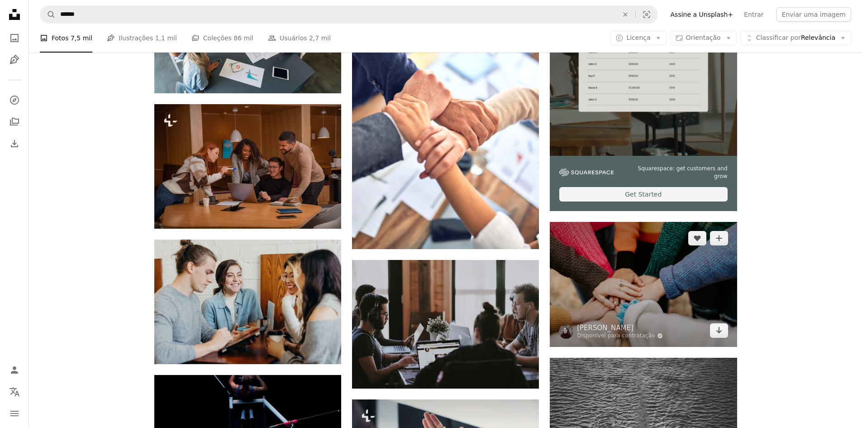
click at [645, 281] on img at bounding box center [643, 284] width 187 height 124
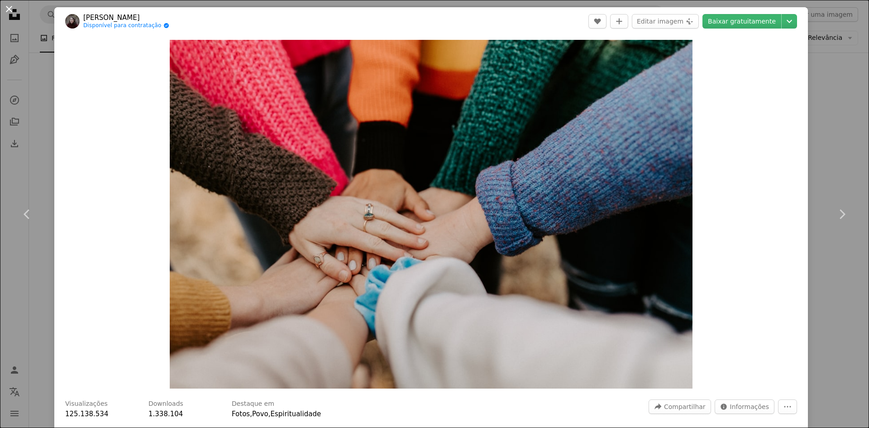
click at [14, 4] on button "An X shape" at bounding box center [9, 9] width 11 height 11
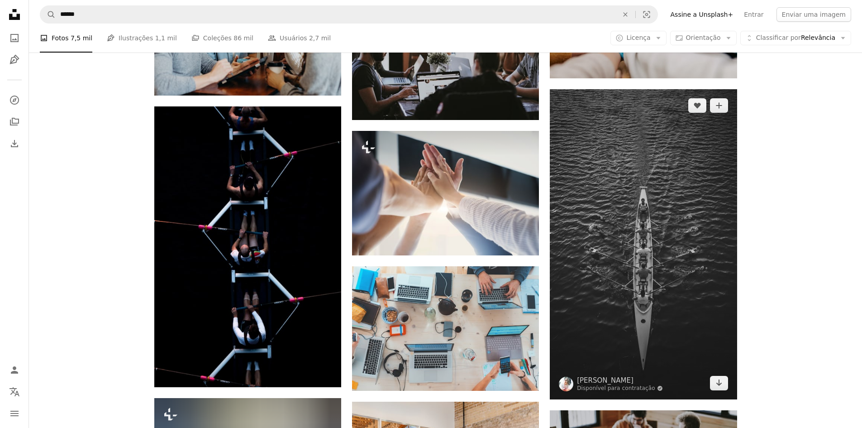
scroll to position [543, 0]
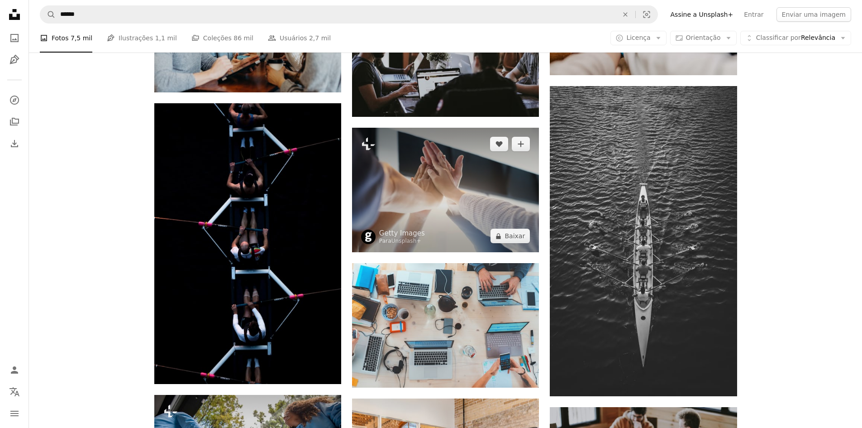
click at [463, 185] on img at bounding box center [445, 190] width 187 height 124
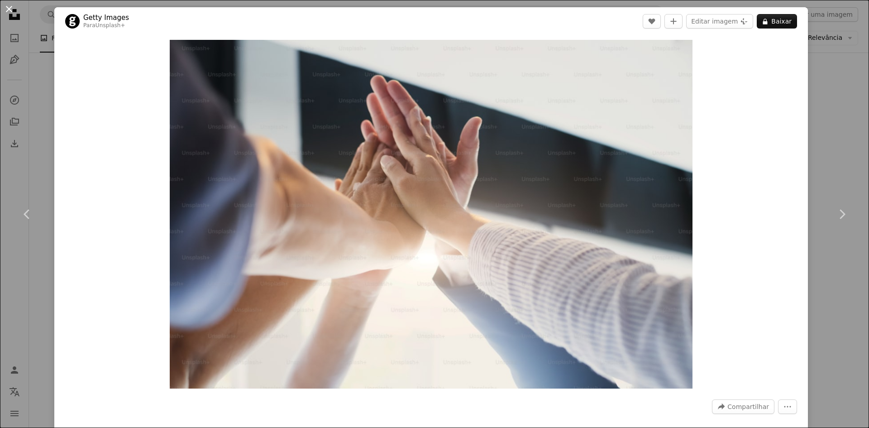
click at [10, 12] on button "An X shape" at bounding box center [9, 9] width 11 height 11
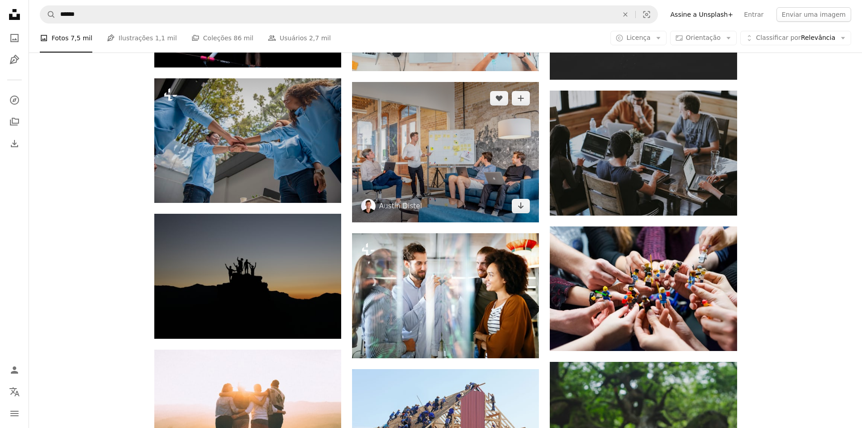
scroll to position [860, 0]
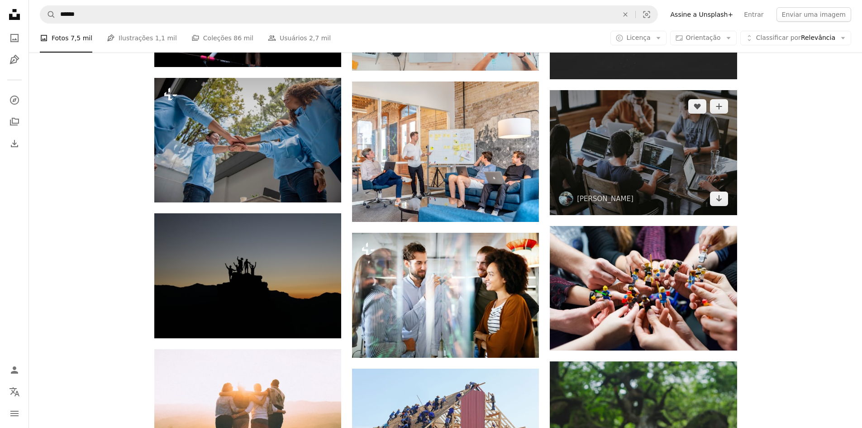
click at [662, 164] on img at bounding box center [643, 152] width 187 height 125
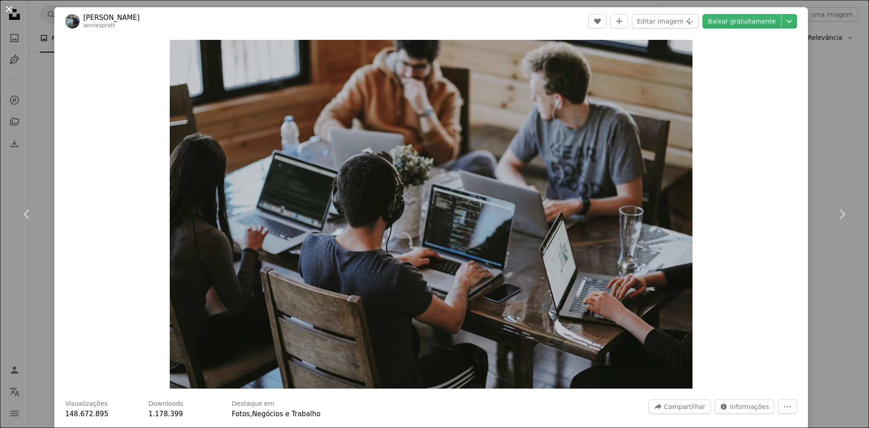
click at [10, 11] on button "An X shape" at bounding box center [9, 9] width 11 height 11
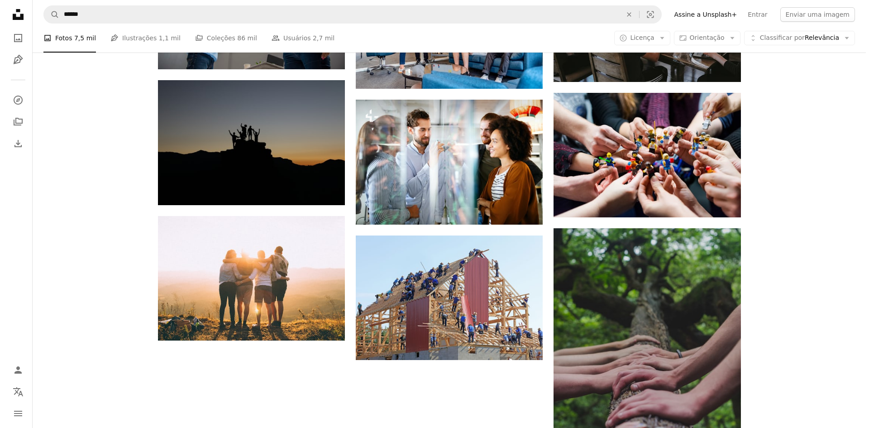
scroll to position [996, 0]
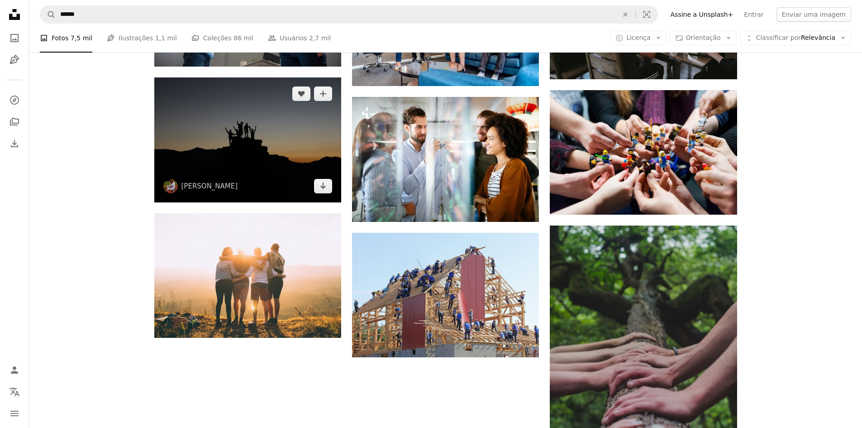
click at [268, 169] on img at bounding box center [247, 139] width 187 height 124
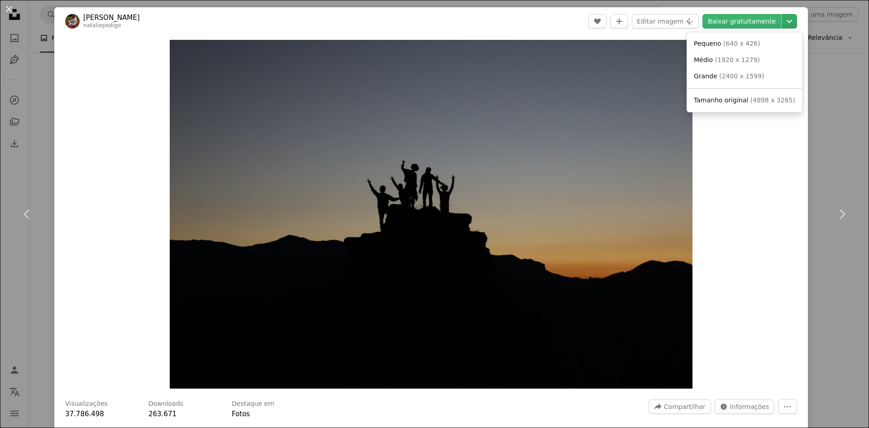
click at [782, 22] on icon "Chevron down" at bounding box center [789, 21] width 14 height 11
click at [712, 74] on span "Grande" at bounding box center [706, 75] width 24 height 7
